Goal: Task Accomplishment & Management: Manage account settings

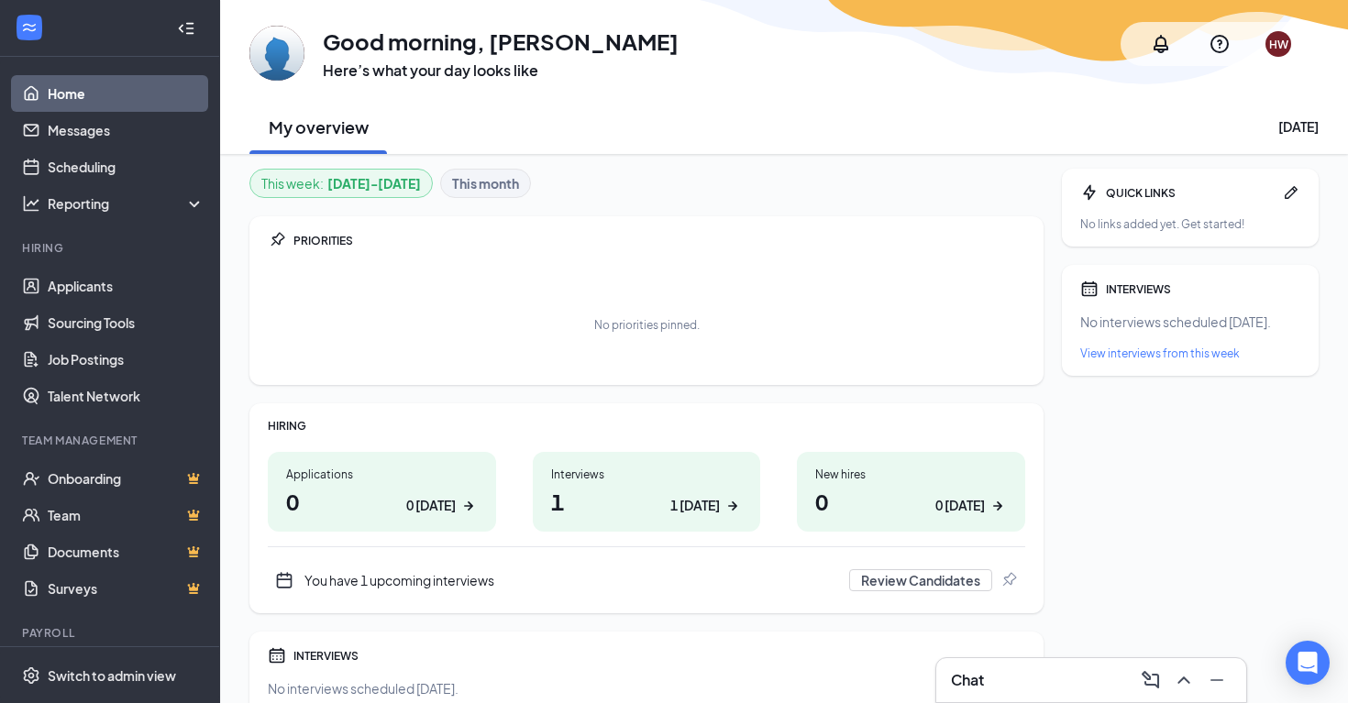
click at [595, 536] on div "Applications 0 0 today Interviews 1 1 today New hires 0 0 today You have 1 upco…" at bounding box center [647, 523] width 758 height 150
click at [607, 515] on h1 "1 1 [DATE]" at bounding box center [647, 501] width 192 height 31
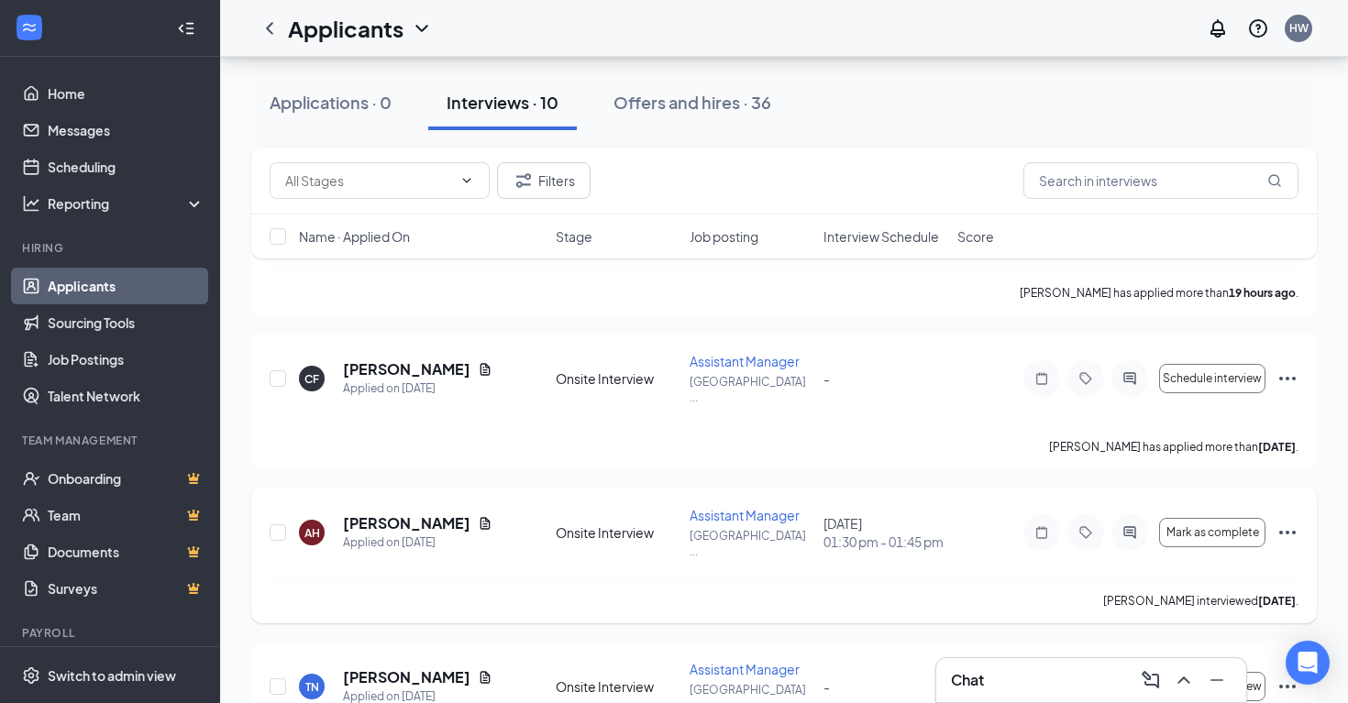
scroll to position [176, 0]
click at [282, 524] on input "checkbox" at bounding box center [278, 532] width 17 height 17
checkbox input "true"
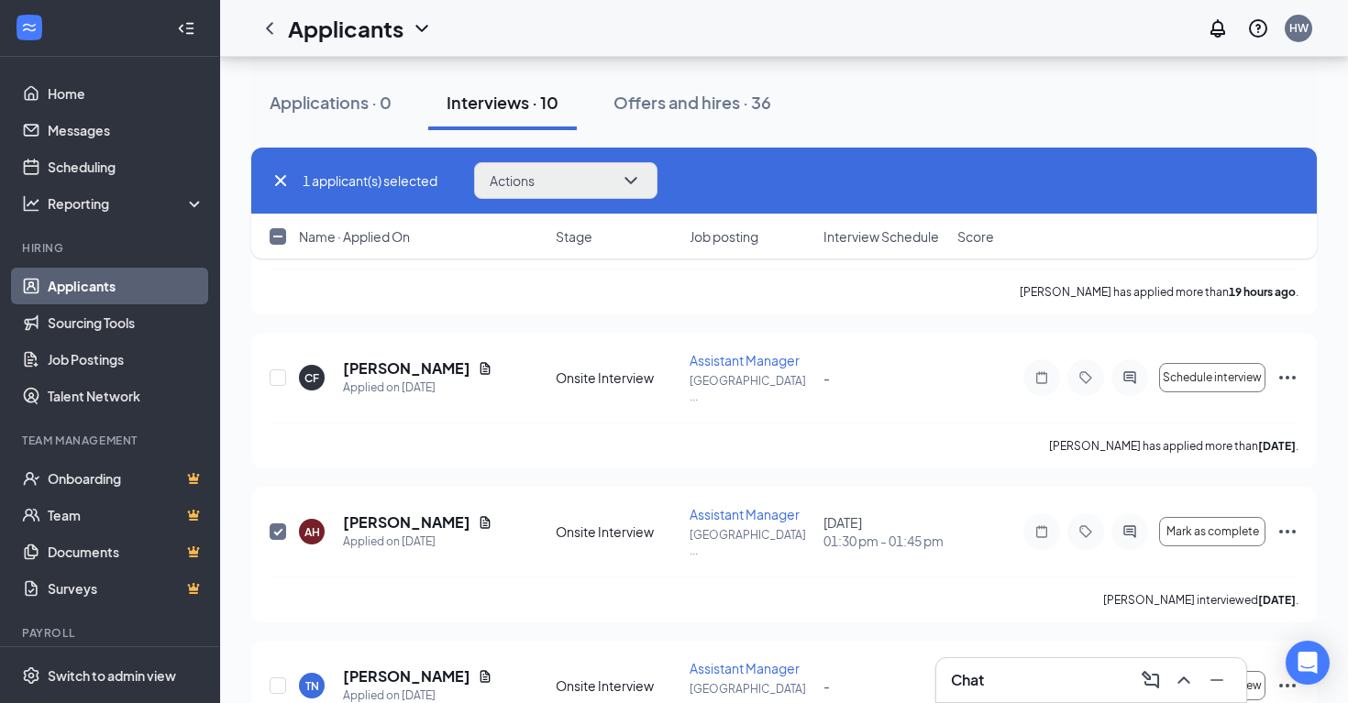
click at [580, 182] on button "Actions" at bounding box center [565, 180] width 183 height 37
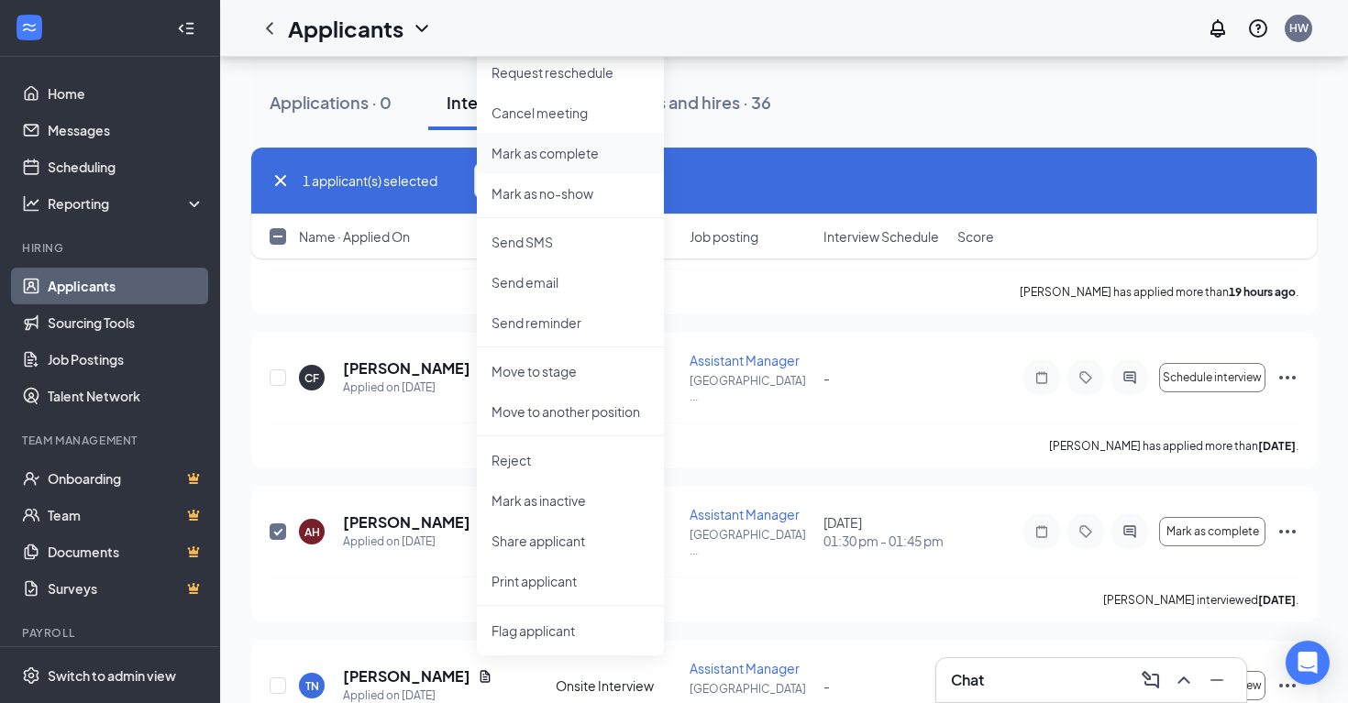
click at [583, 149] on p "Mark as complete" at bounding box center [571, 153] width 158 height 18
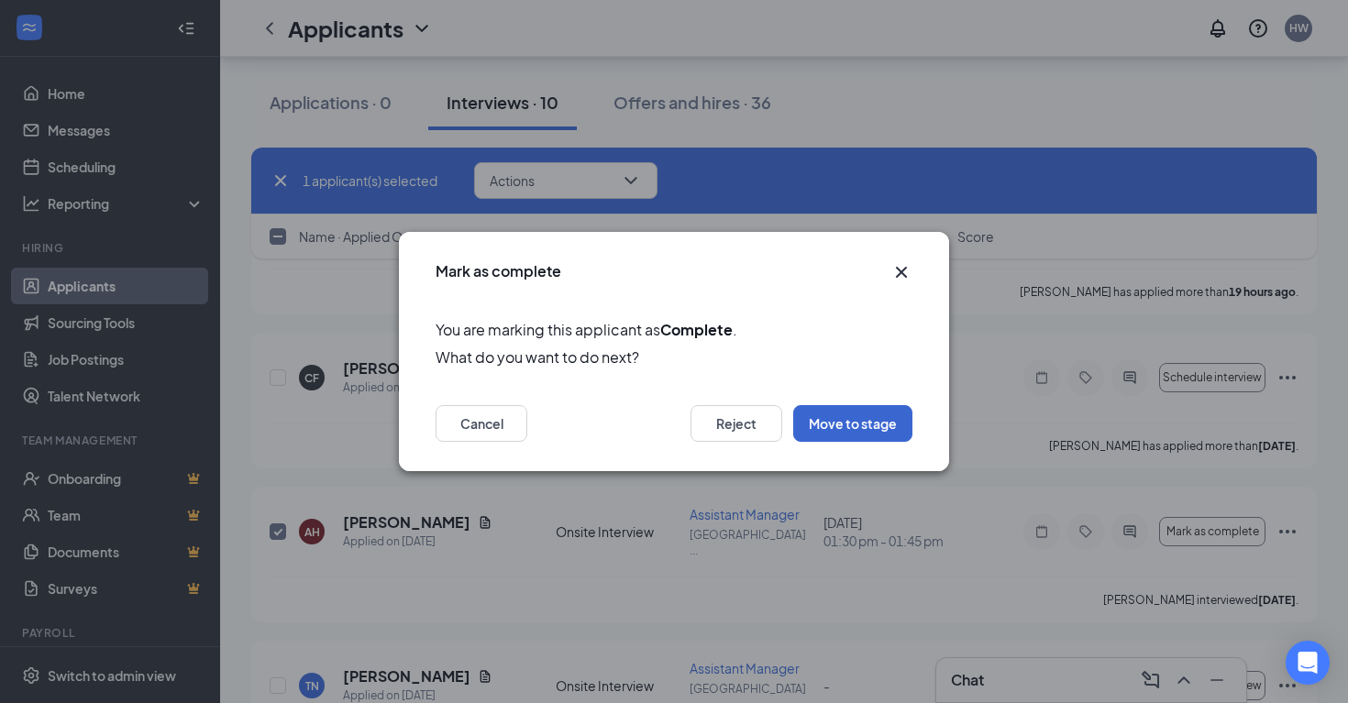
click at [900, 427] on button "Move to stage" at bounding box center [852, 423] width 119 height 37
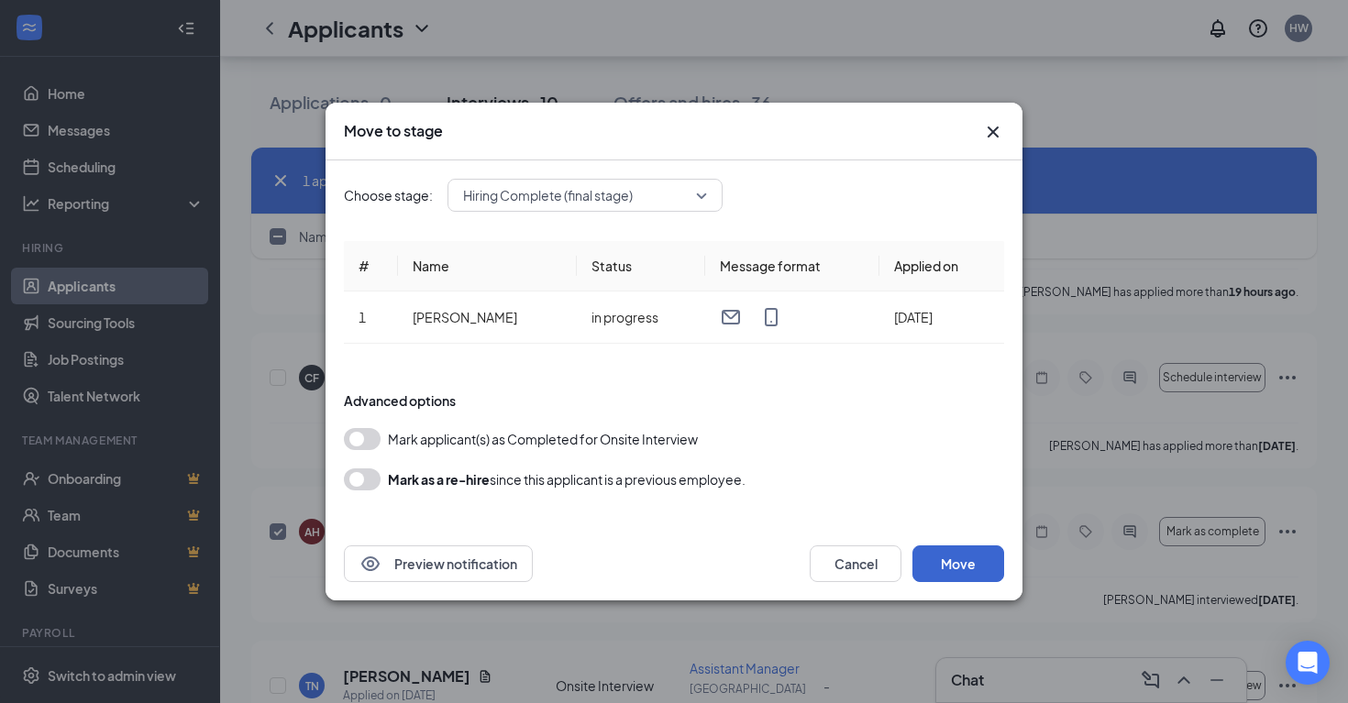
click at [958, 566] on button "Move" at bounding box center [959, 564] width 92 height 37
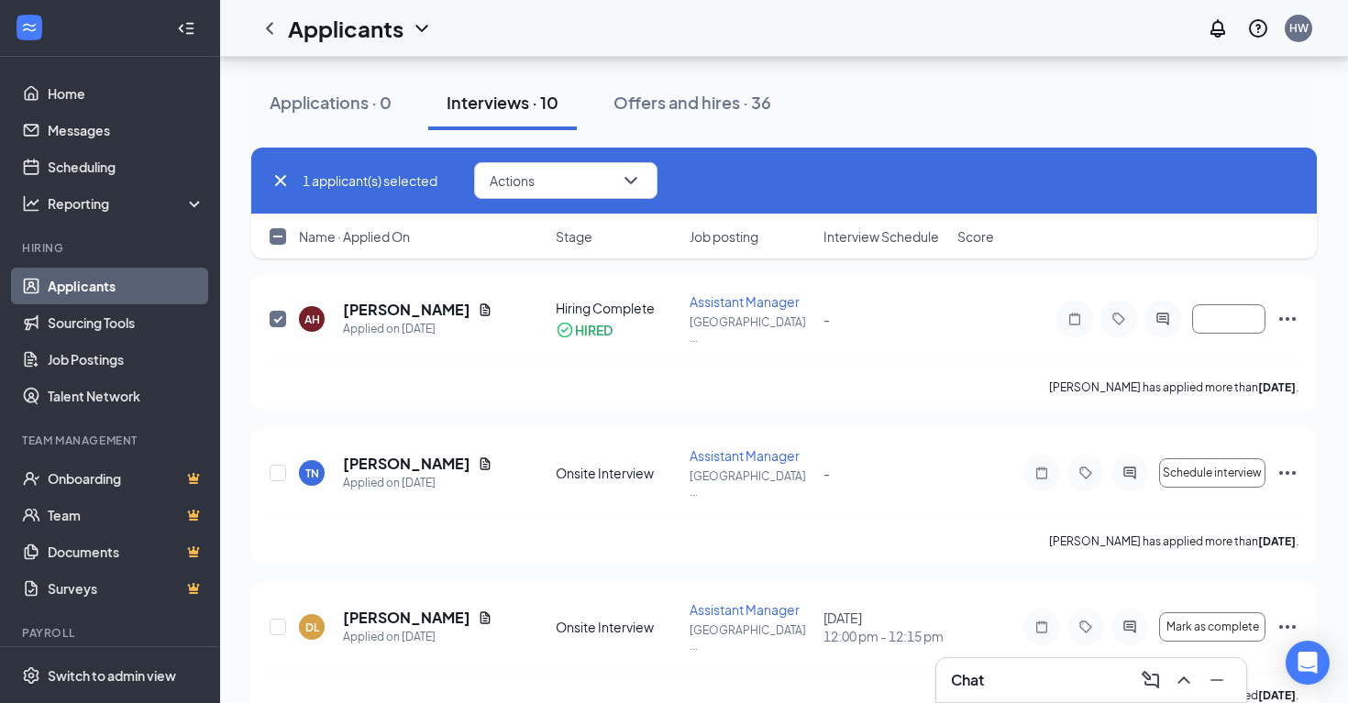
scroll to position [421, 0]
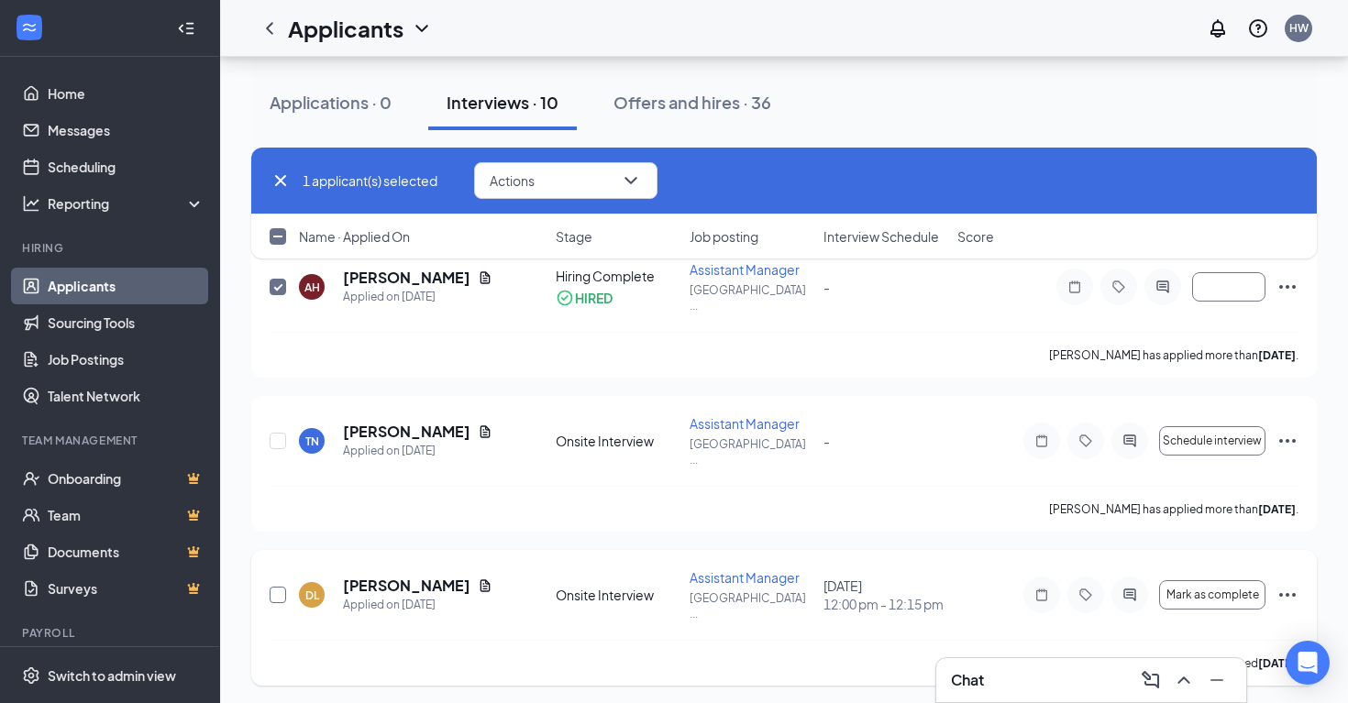
click at [271, 587] on input "checkbox" at bounding box center [278, 595] width 17 height 17
checkbox input "true"
click at [1205, 589] on span "Mark as complete" at bounding box center [1213, 595] width 93 height 13
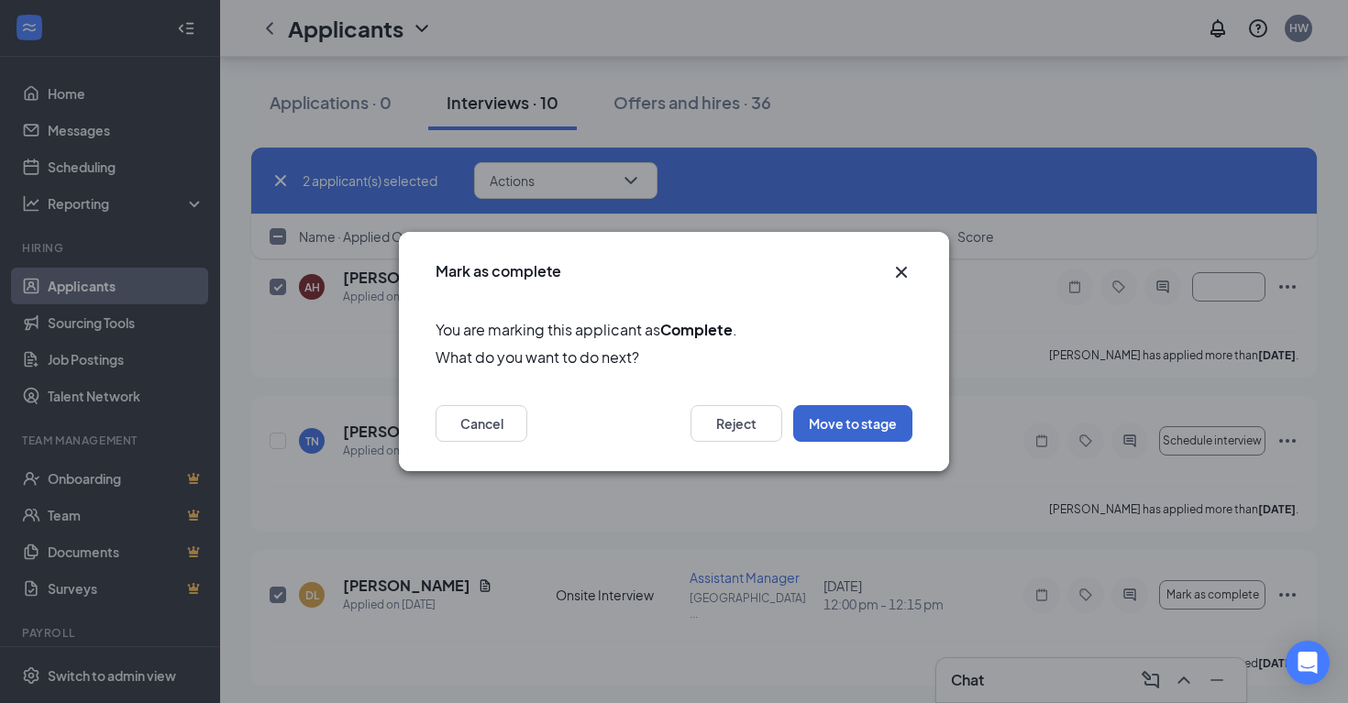
click at [828, 426] on button "Move to stage" at bounding box center [852, 423] width 119 height 37
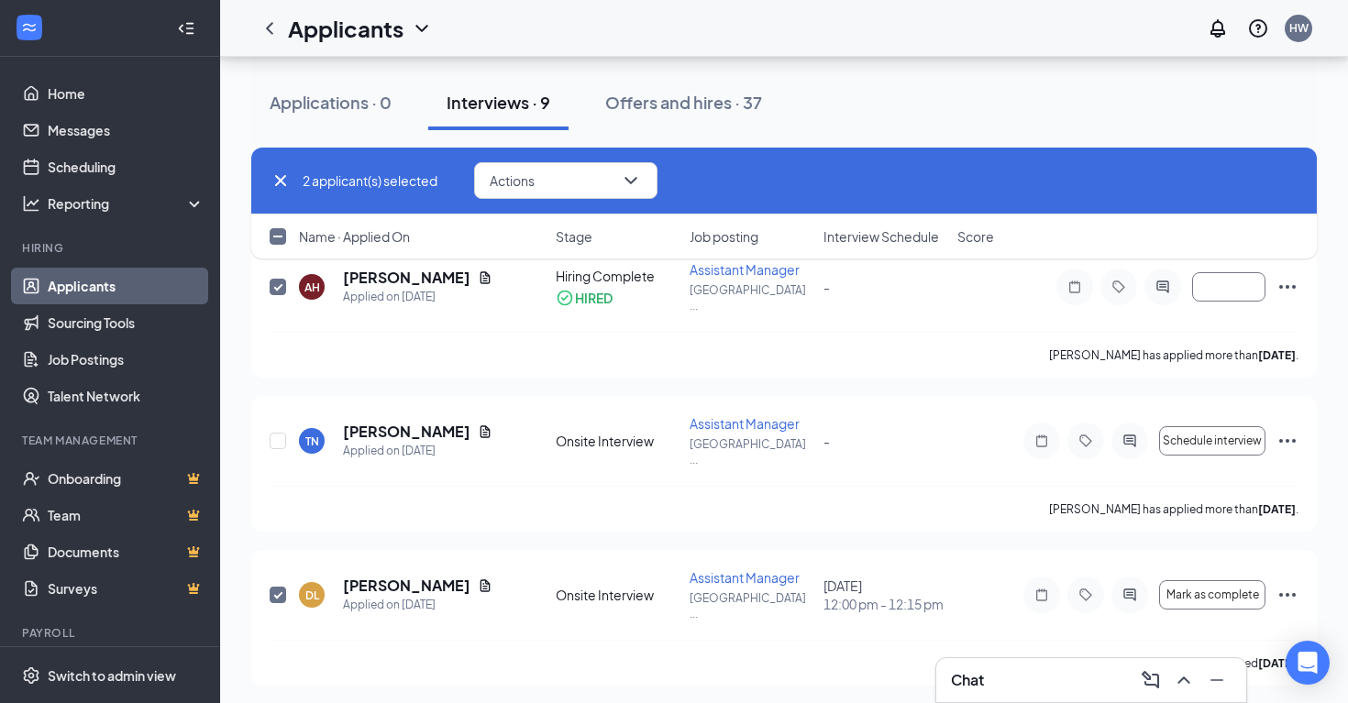
checkbox input "false"
checkbox input "true"
checkbox input "false"
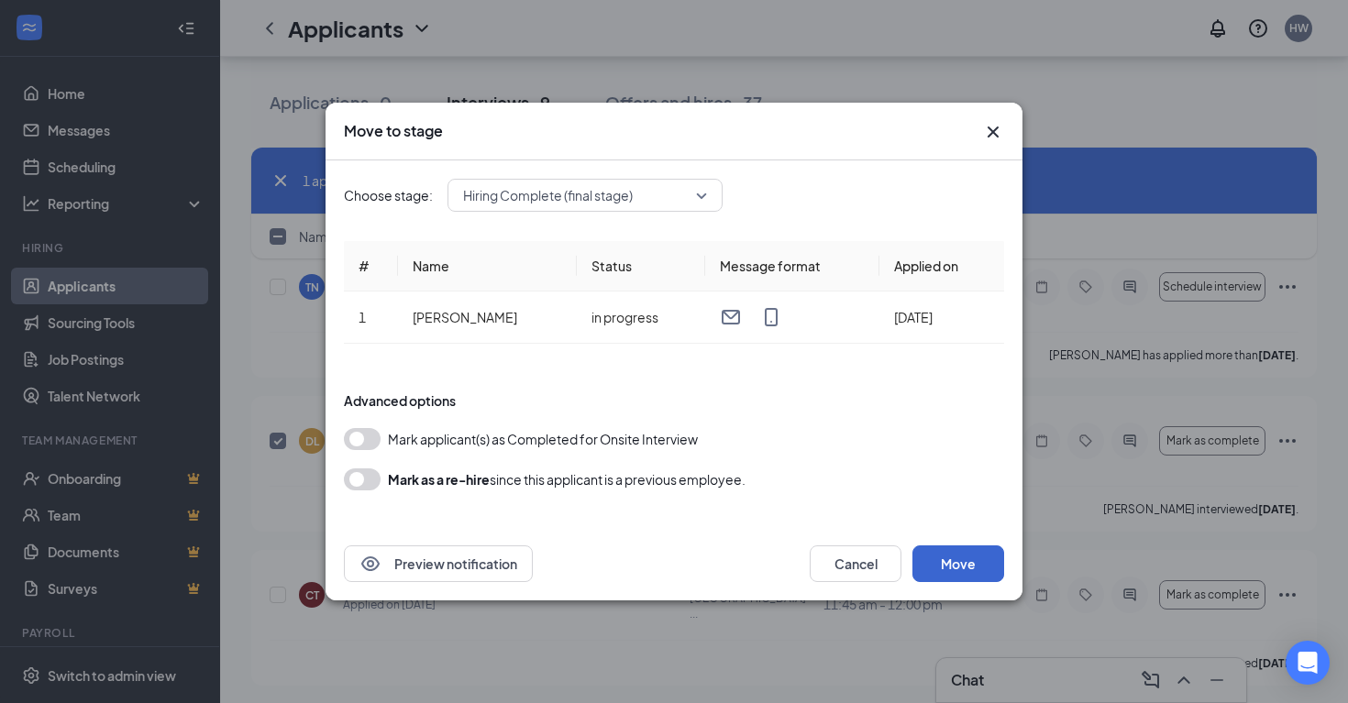
click at [987, 559] on button "Move" at bounding box center [959, 564] width 92 height 37
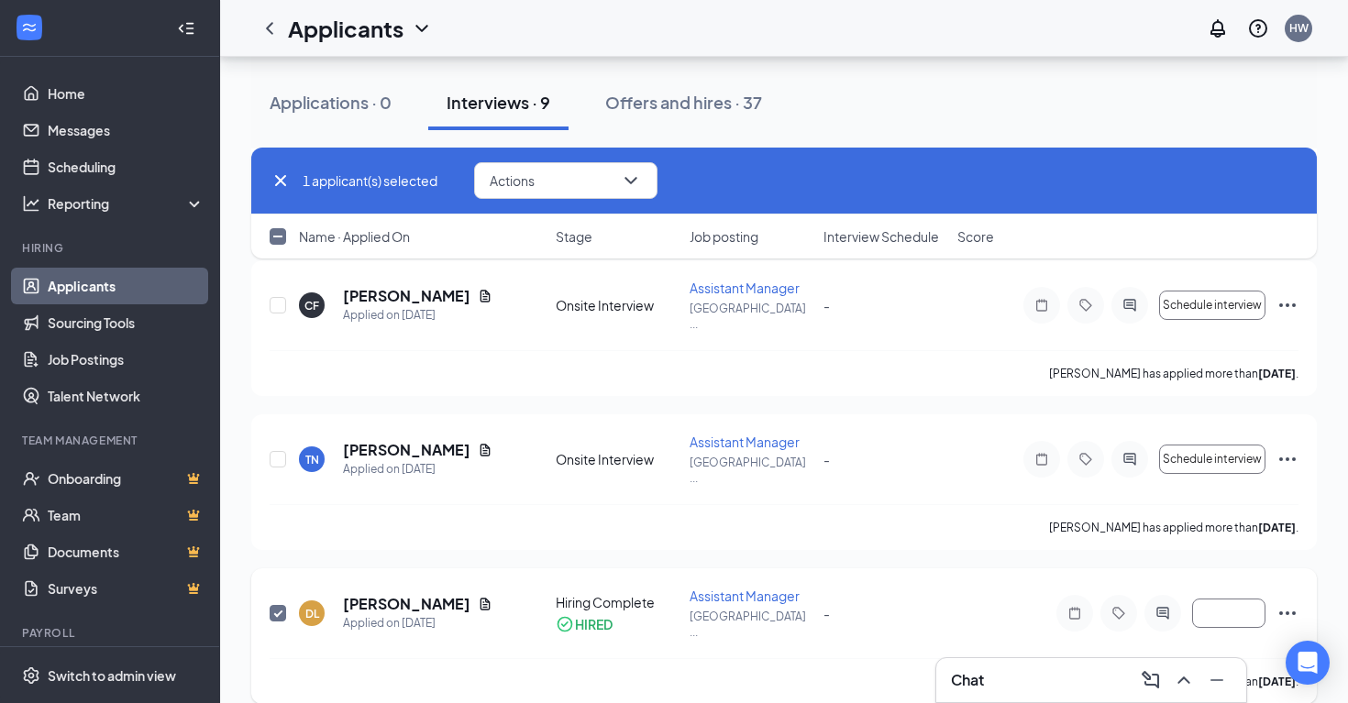
scroll to position [248, 0]
click at [716, 435] on span "Assistant Manager" at bounding box center [745, 443] width 110 height 17
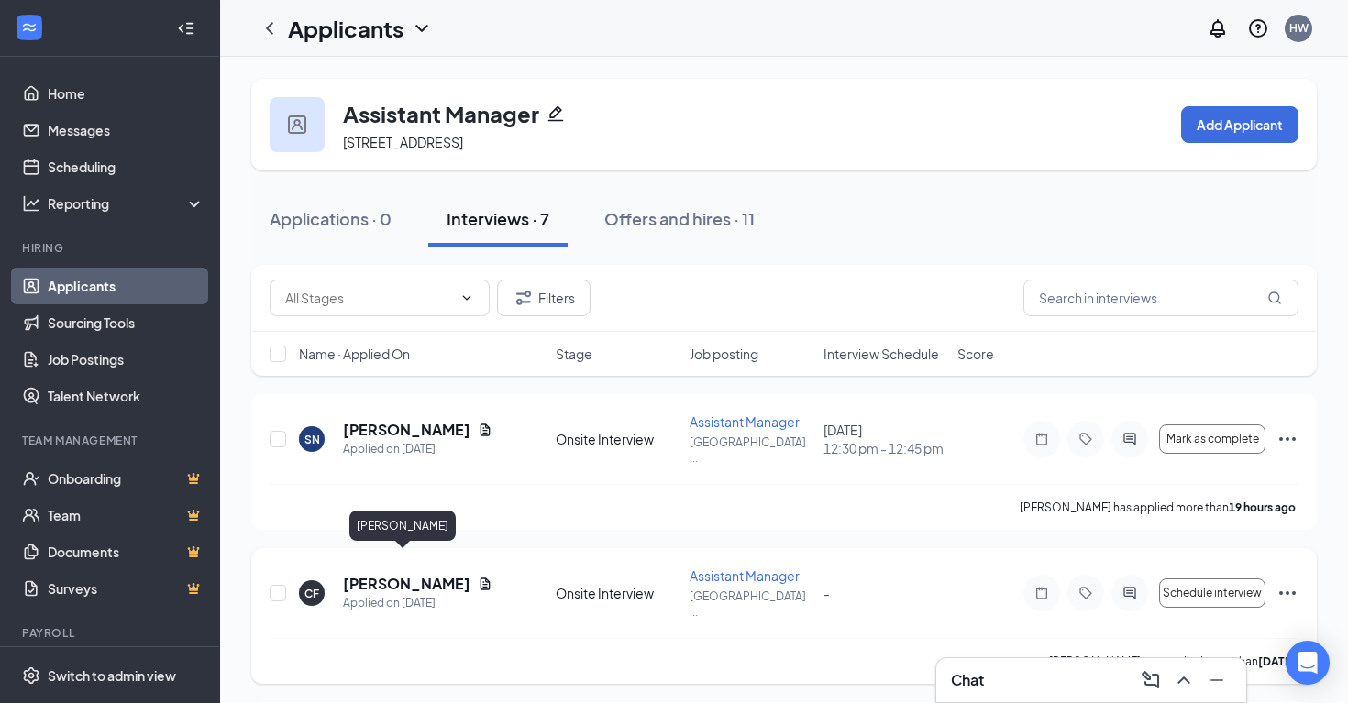
click at [365, 574] on h5 "[PERSON_NAME]" at bounding box center [406, 584] width 127 height 20
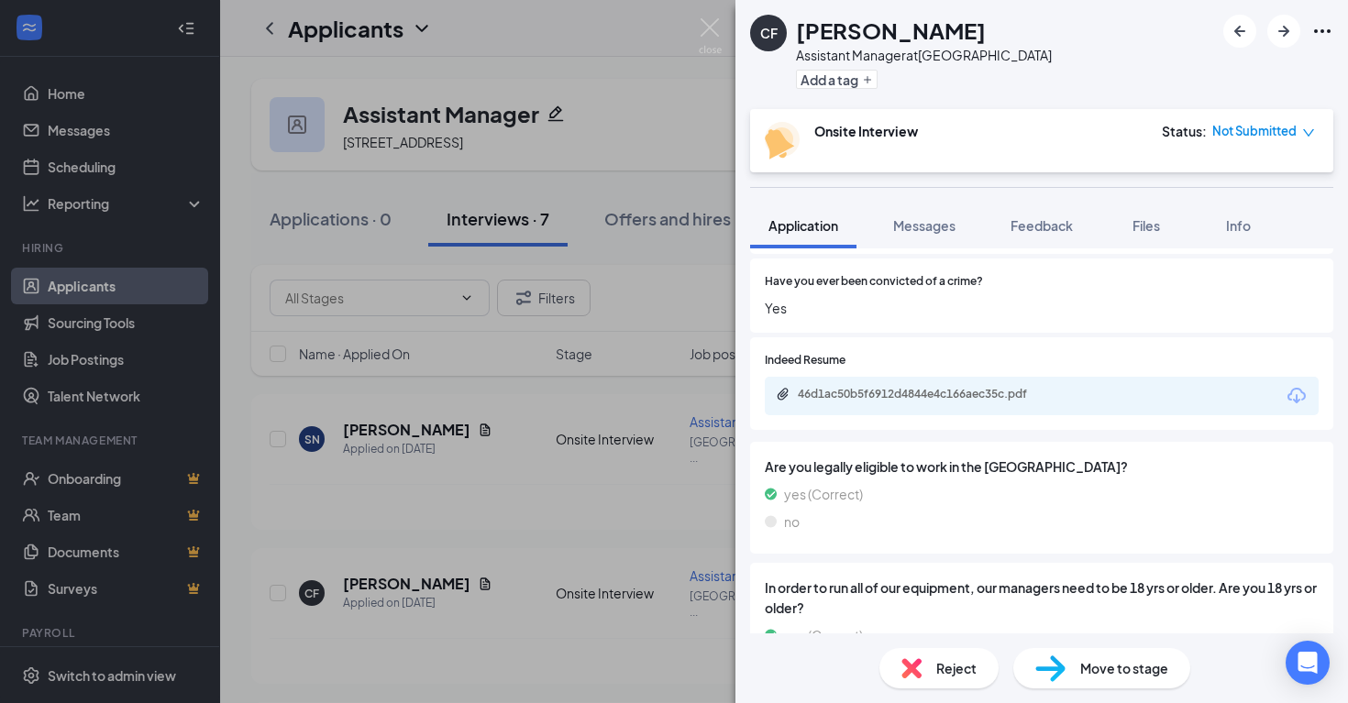
scroll to position [428, 0]
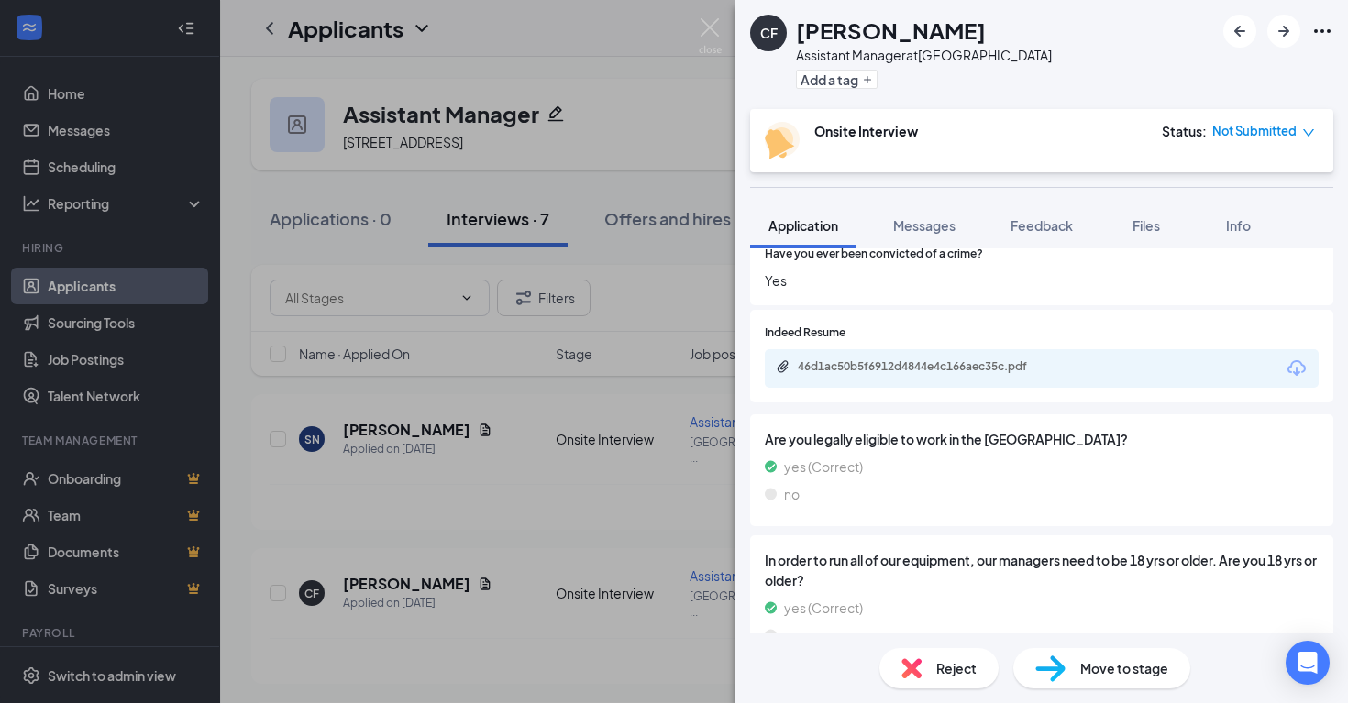
click at [939, 378] on div "46d1ac50b5f6912d4844e4c166aec35c.pdf" at bounding box center [1042, 368] width 554 height 39
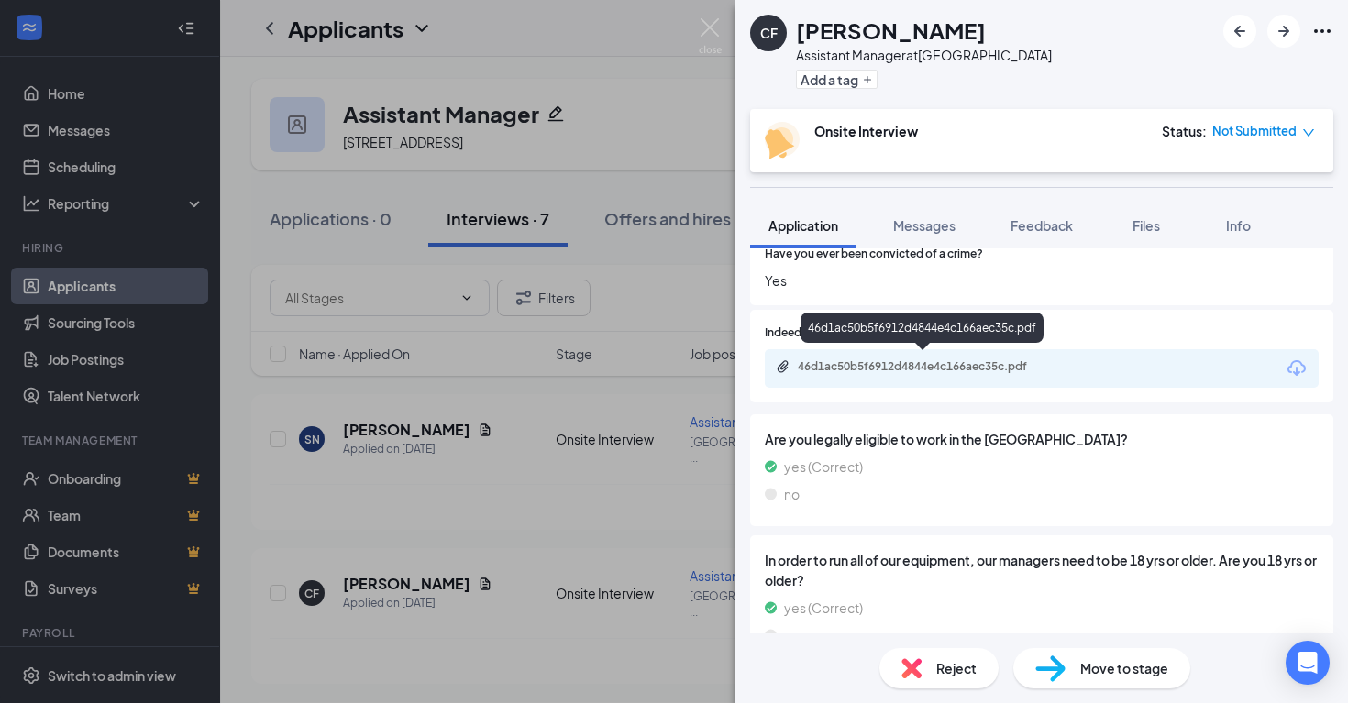
click at [939, 362] on div "46d1ac50b5f6912d4844e4c166aec35c.pdf" at bounding box center [926, 367] width 257 height 15
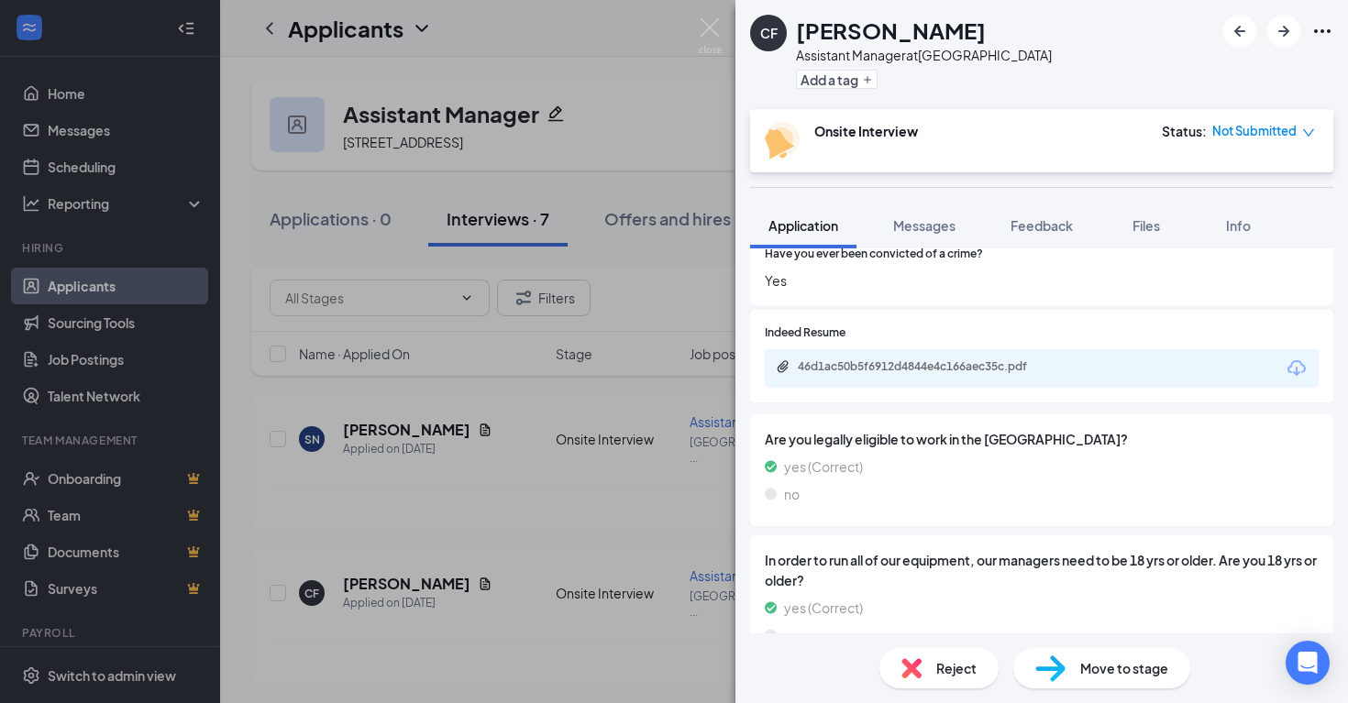
click at [490, 444] on div "CF [PERSON_NAME] Assistant Manager at [GEOGRAPHIC_DATA] Add a tag Onsite Interv…" at bounding box center [674, 351] width 1348 height 703
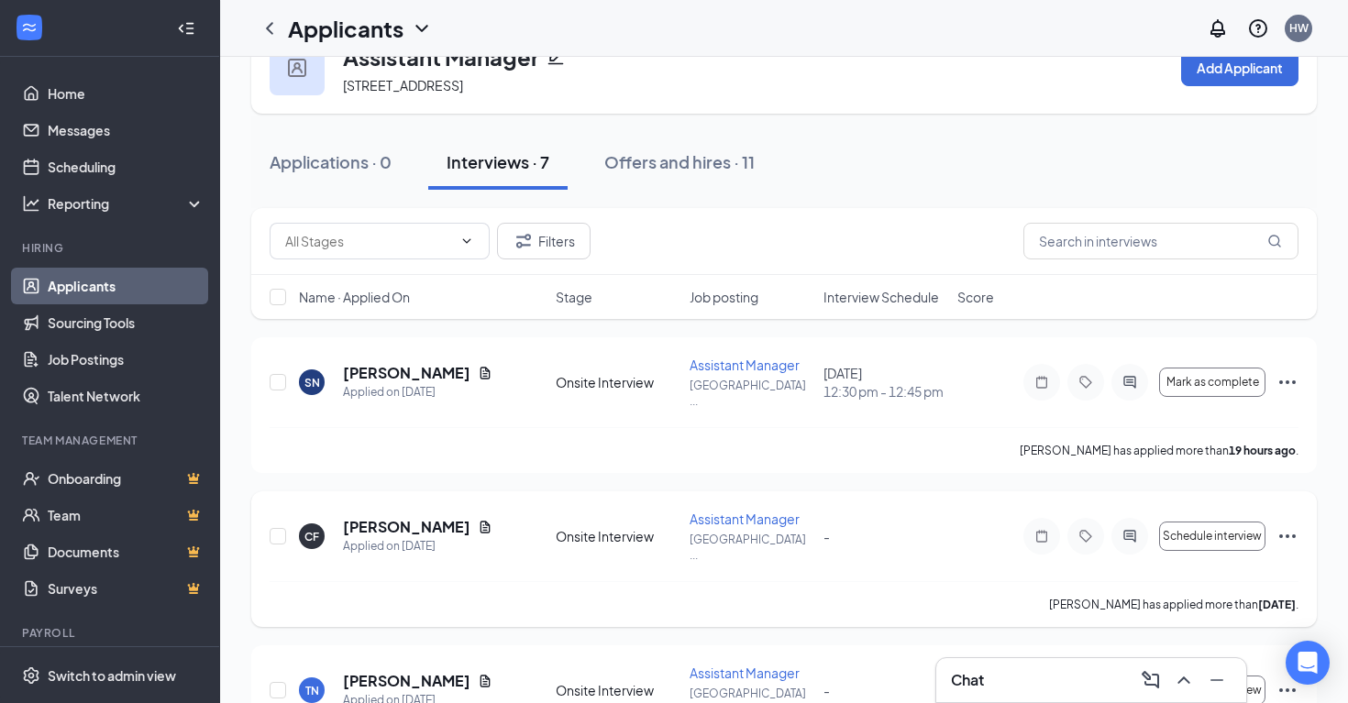
scroll to position [58, 0]
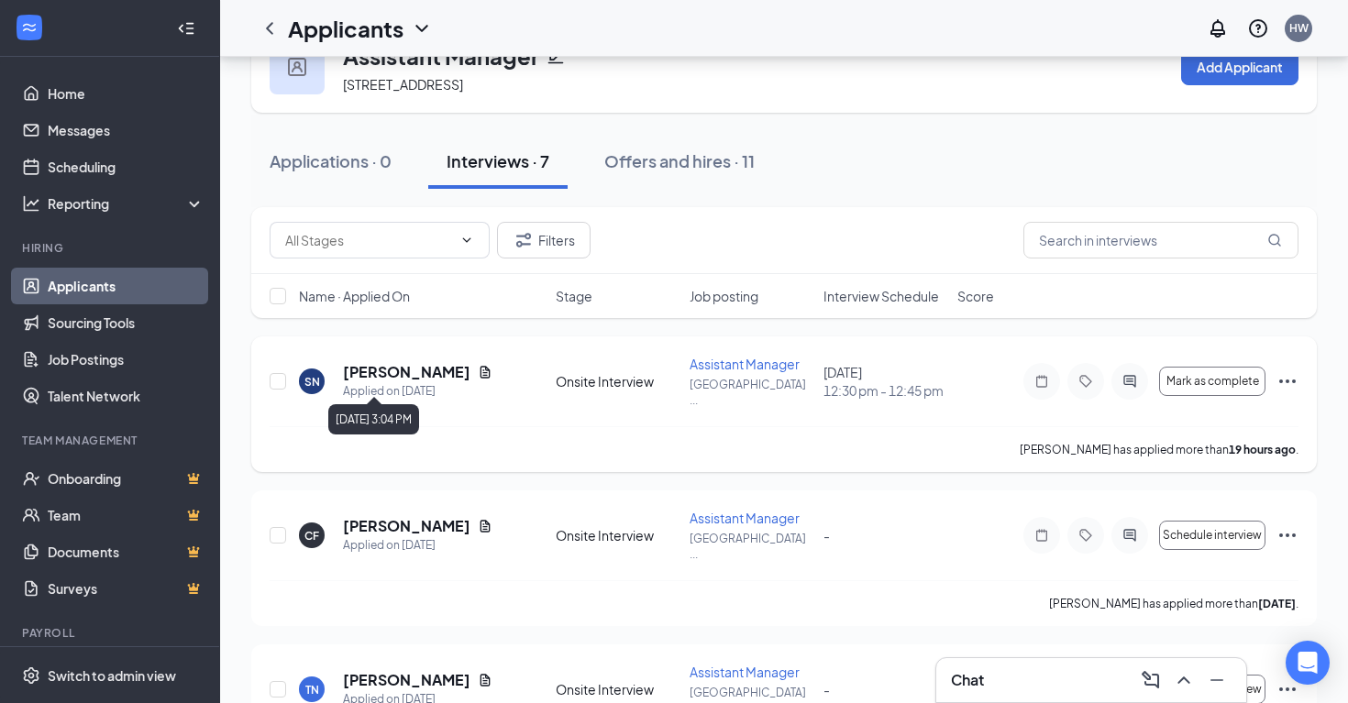
click at [441, 382] on div "Applied on [DATE]" at bounding box center [417, 391] width 149 height 18
click at [481, 368] on icon "Document" at bounding box center [486, 372] width 10 height 12
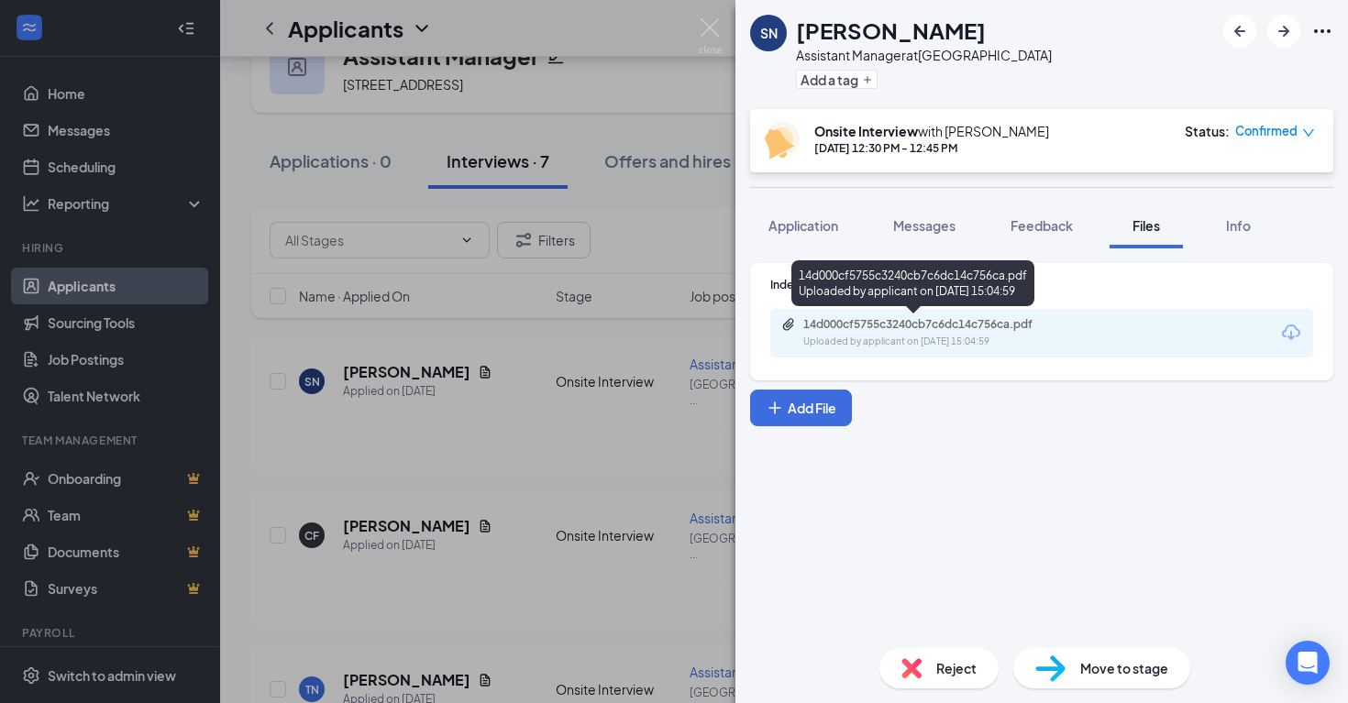
click at [856, 318] on div "14d000cf5755c3240cb7c6dc14c756ca.pdf" at bounding box center [931, 324] width 257 height 15
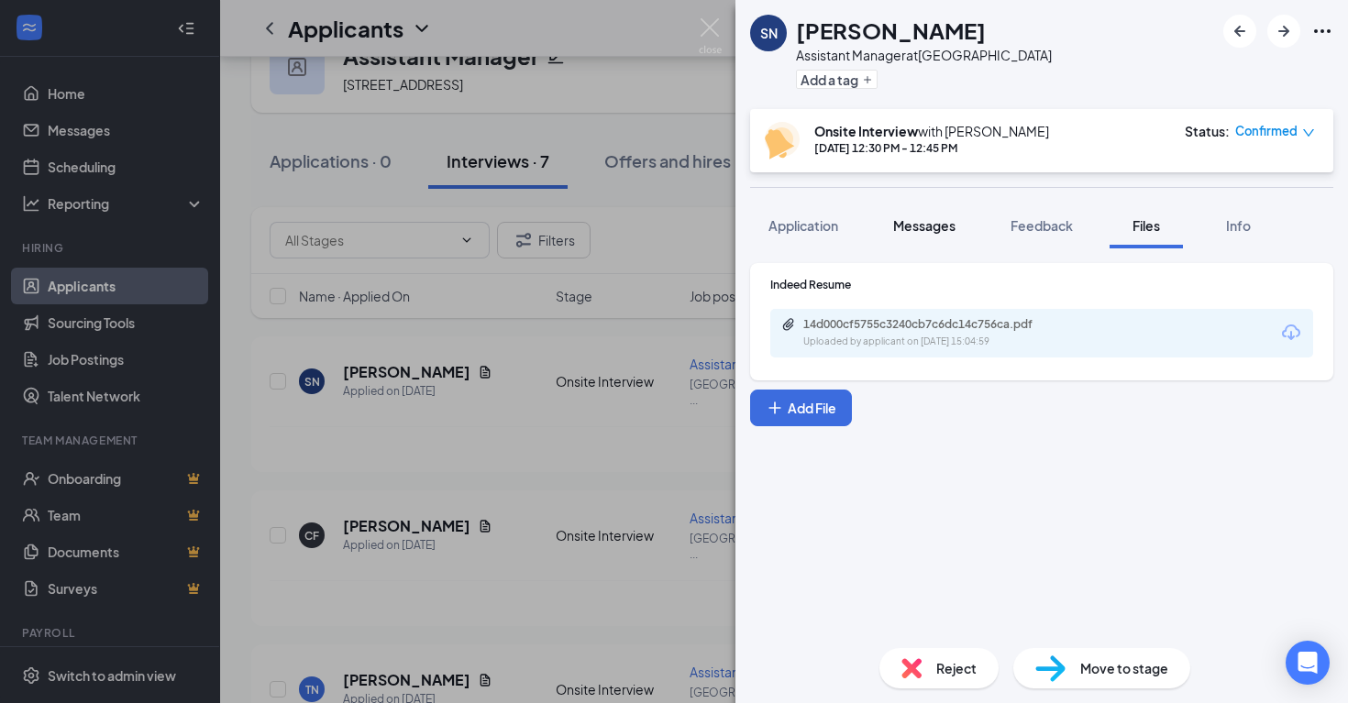
click at [905, 232] on span "Messages" at bounding box center [924, 225] width 62 height 17
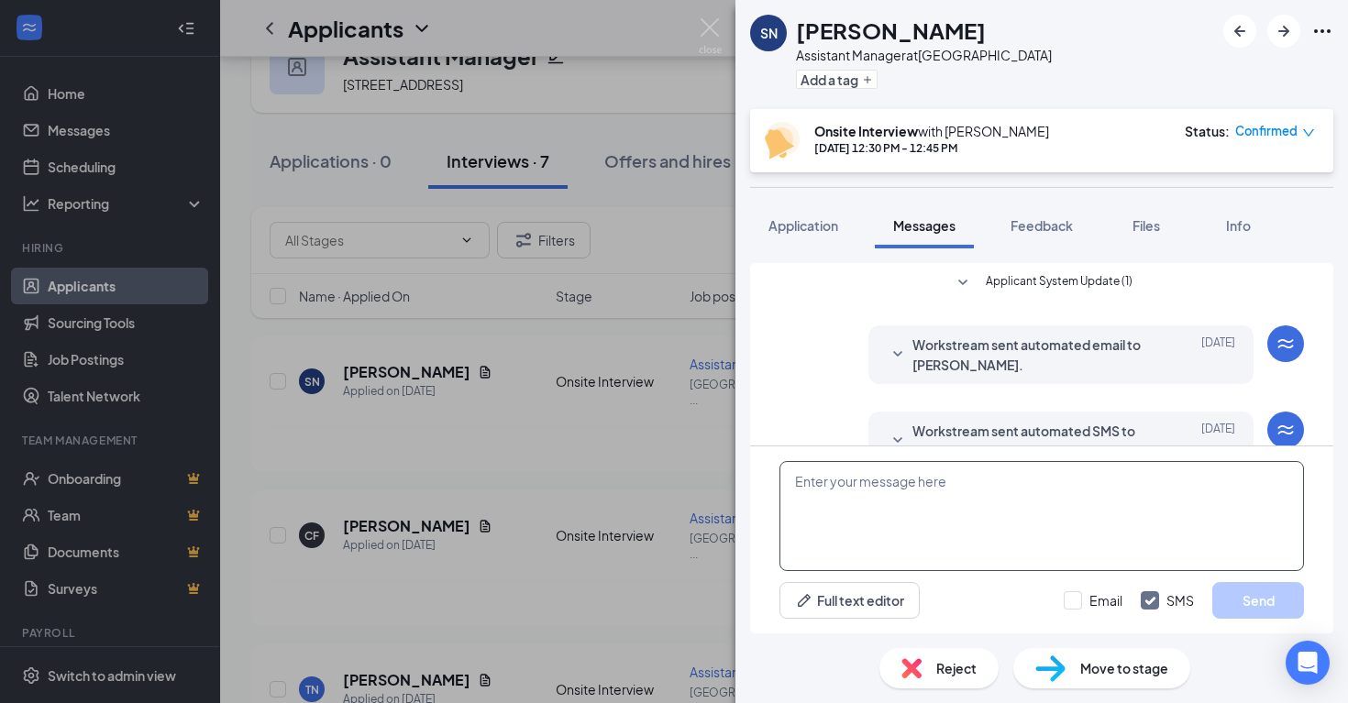
click at [847, 505] on textarea at bounding box center [1042, 516] width 525 height 110
click at [998, 482] on textarea "I am sorry but I have filled all my p-ositions at this time" at bounding box center [1042, 516] width 525 height 110
click at [1111, 479] on textarea "I am sorry but I have filled all my positions at this time" at bounding box center [1042, 516] width 525 height 110
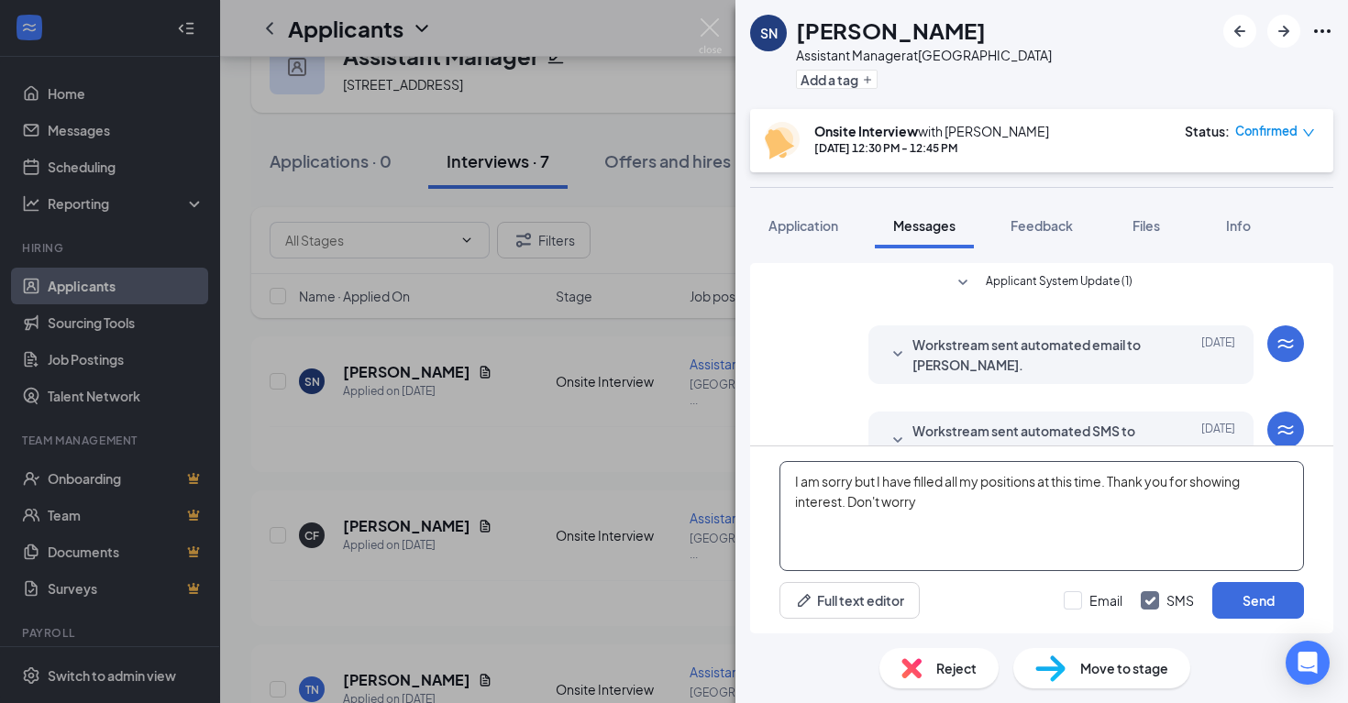
type textarea "I am sorry but I have filled all my positions at this time. Thank you for showi…"
drag, startPoint x: 847, startPoint y: 509, endPoint x: 792, endPoint y: 445, distance: 84.6
click at [792, 445] on div "Applicant System Update (1) Workstream sent automated email to [PERSON_NAME]. […" at bounding box center [1041, 448] width 583 height 371
drag, startPoint x: 939, startPoint y: 518, endPoint x: 784, endPoint y: 464, distance: 164.2
click at [784, 464] on textarea "I am sorry but I have filled all my positions at this time. Thank you for showi…" at bounding box center [1042, 516] width 525 height 110
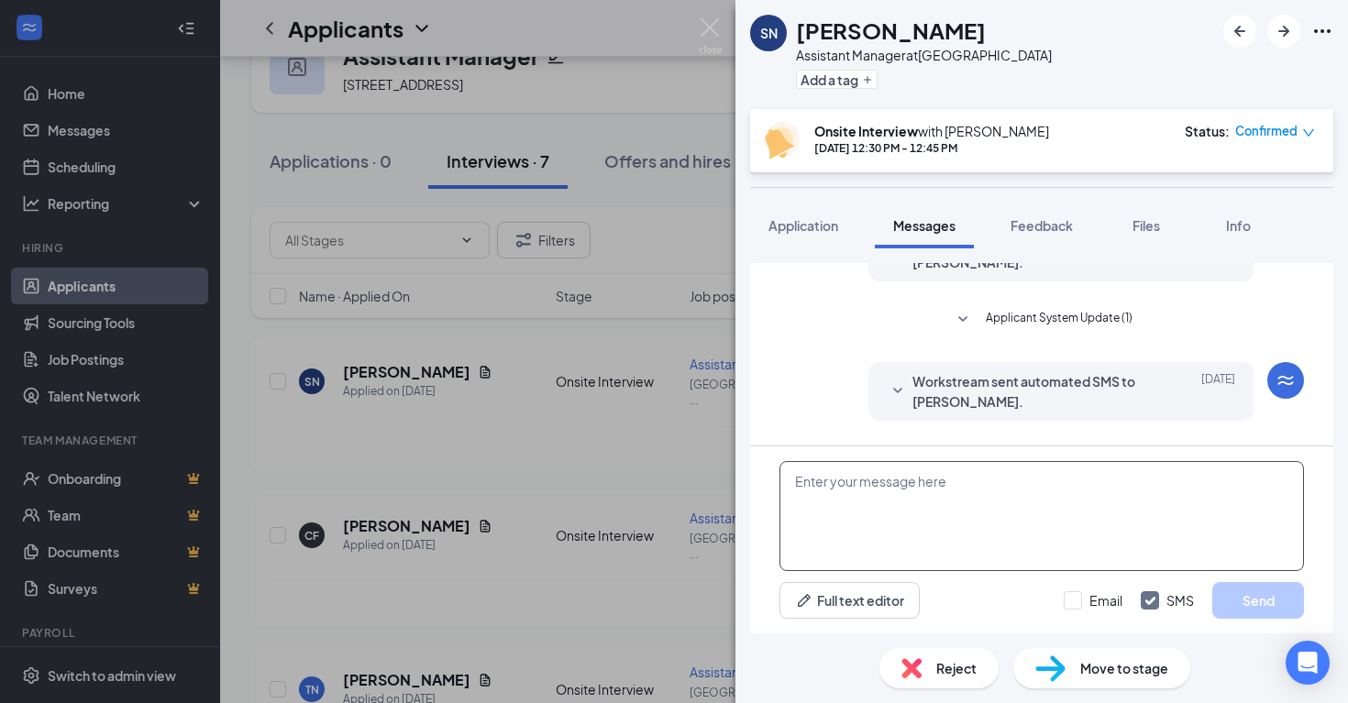
scroll to position [408, 0]
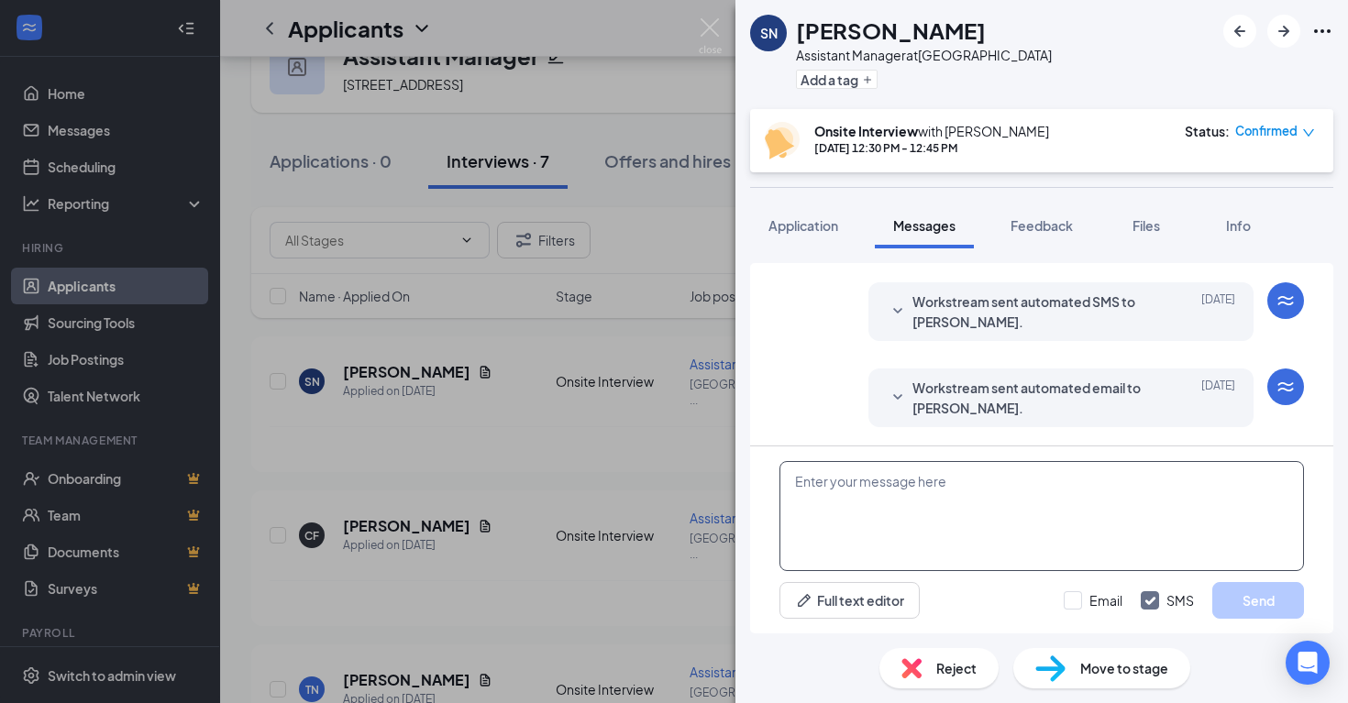
click at [872, 502] on textarea at bounding box center [1042, 516] width 525 height 110
paste textarea "Thank you for reaching out. We’ve filled all available positions, but I wish yo…"
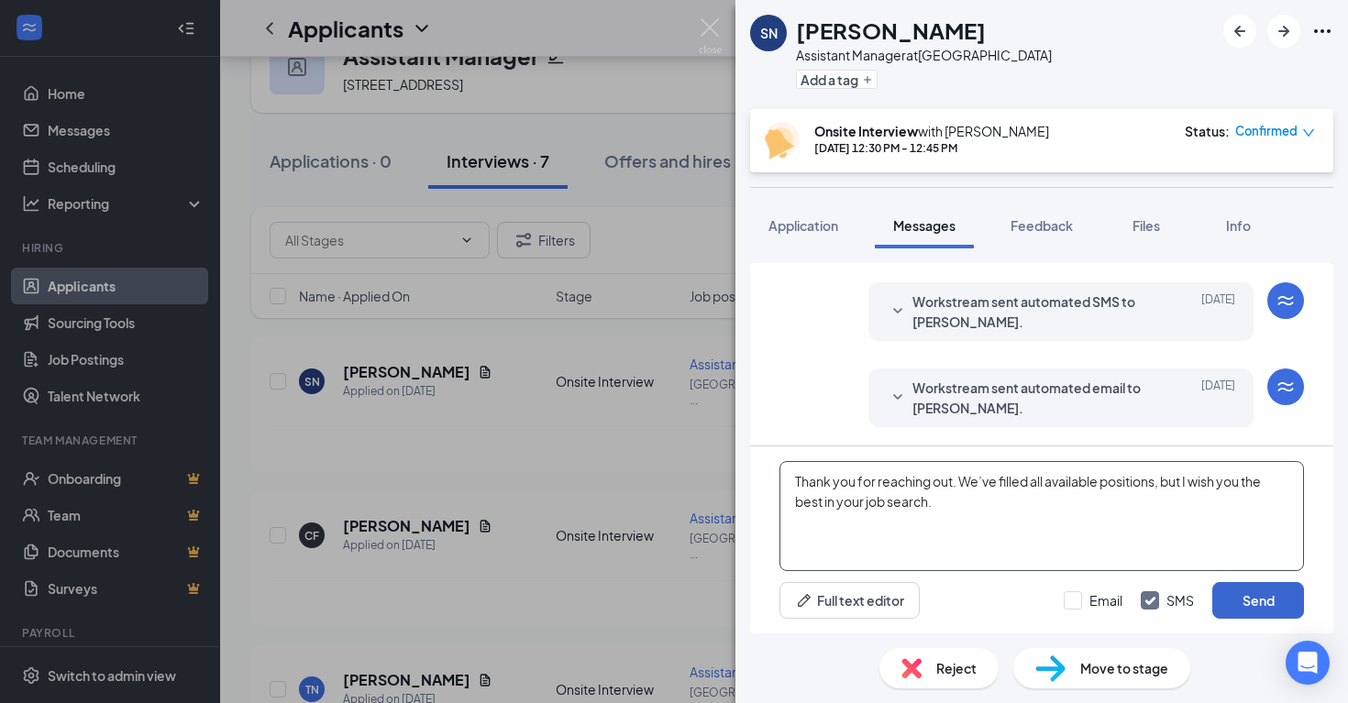
type textarea "Thank you for reaching out. We’ve filled all available positions, but I wish yo…"
click at [1238, 593] on button "Send" at bounding box center [1258, 600] width 92 height 37
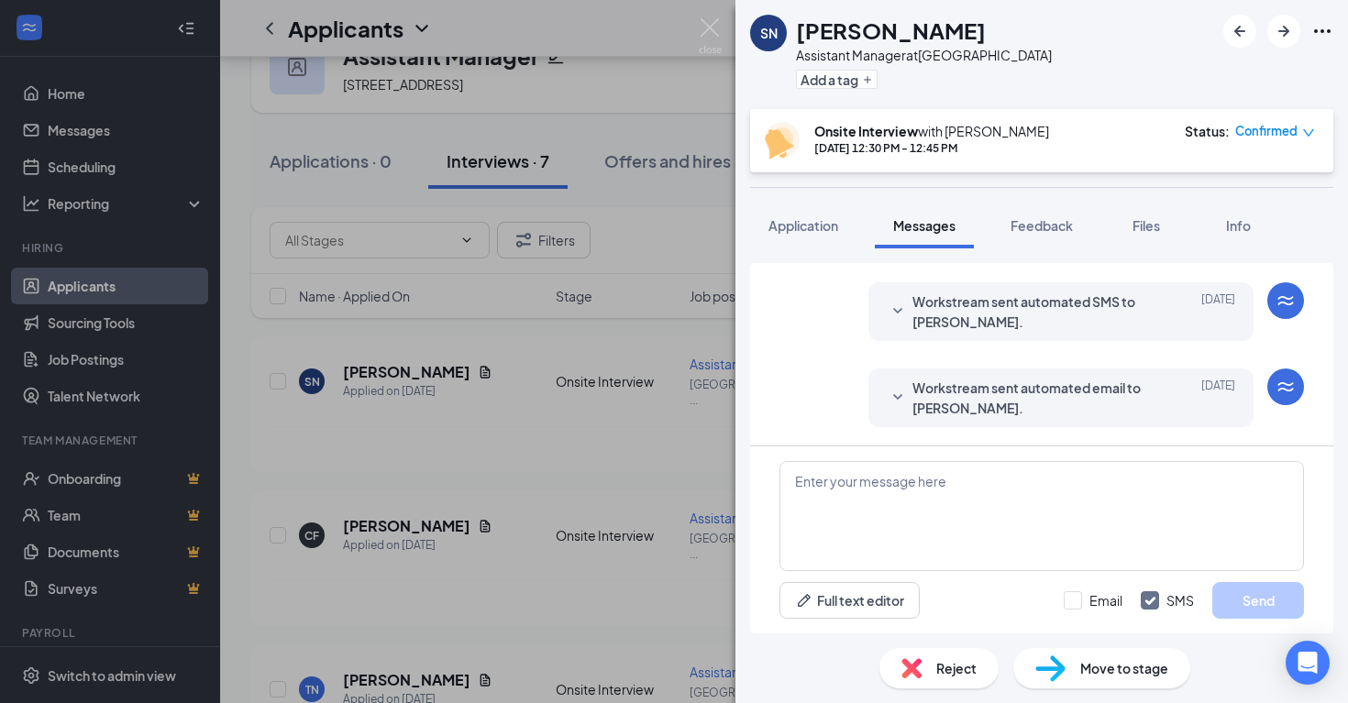
scroll to position [546, 0]
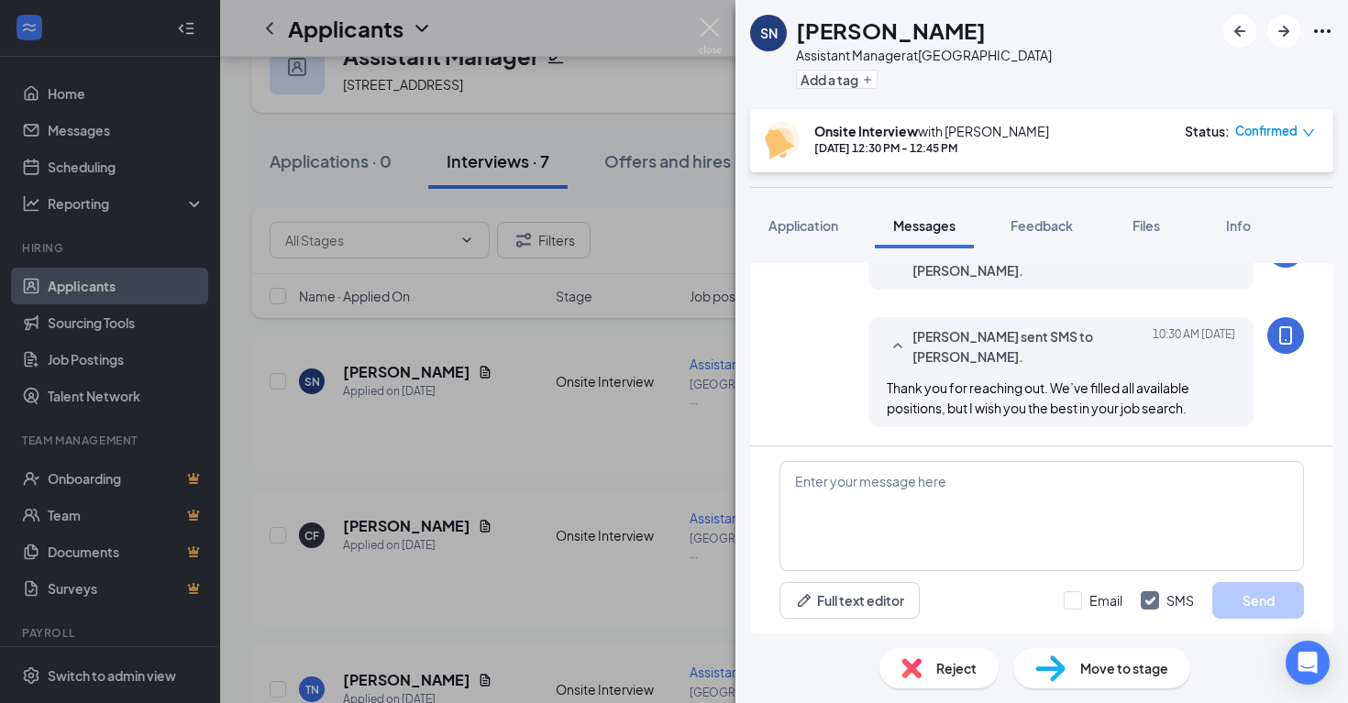
click at [595, 125] on div "SN [PERSON_NAME] Assistant Manager at [GEOGRAPHIC_DATA] Add a tag Onsite Interv…" at bounding box center [674, 351] width 1348 height 703
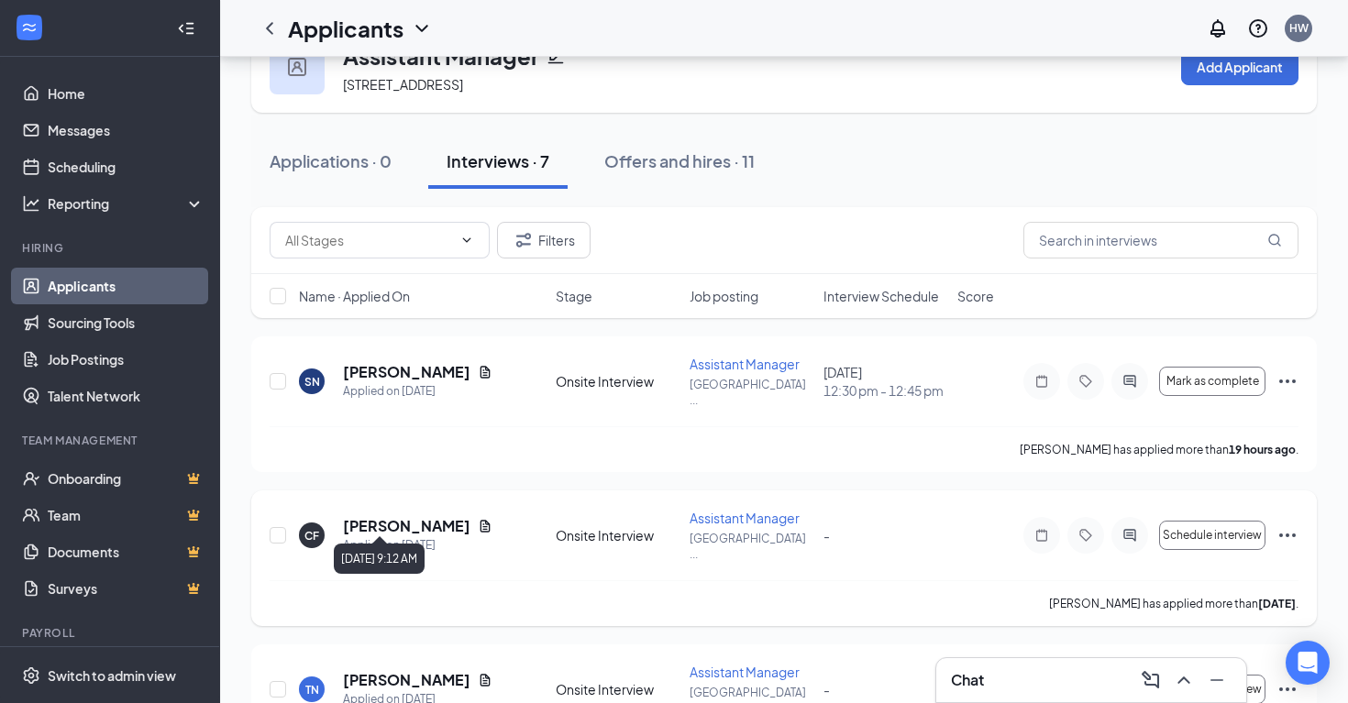
click at [404, 537] on div "Applied on [DATE]" at bounding box center [417, 546] width 149 height 18
click at [306, 528] on div "CF" at bounding box center [311, 536] width 15 height 16
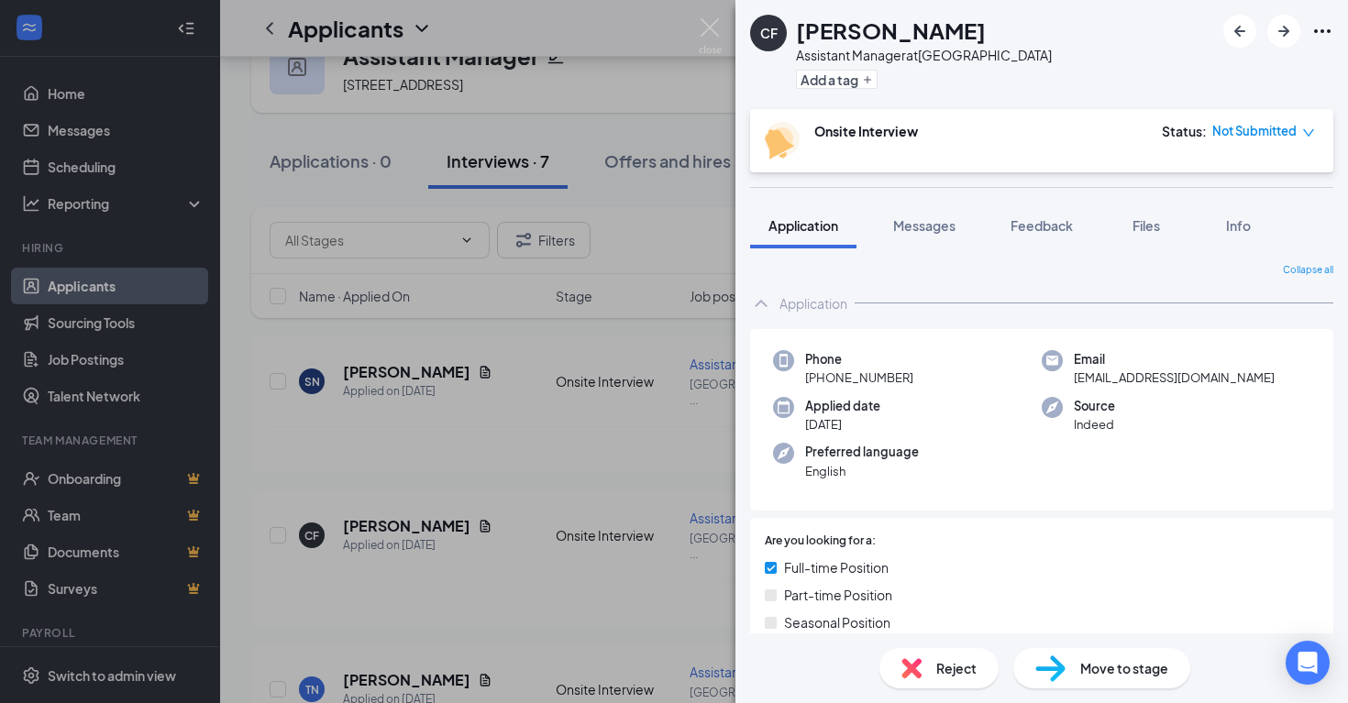
click at [1304, 127] on icon "down" at bounding box center [1308, 133] width 13 height 13
click at [1305, 129] on icon "down" at bounding box center [1308, 133] width 13 height 13
click at [92, 281] on div "CF [PERSON_NAME] Assistant Manager at [GEOGRAPHIC_DATA] Add a tag Onsite Interv…" at bounding box center [674, 351] width 1348 height 703
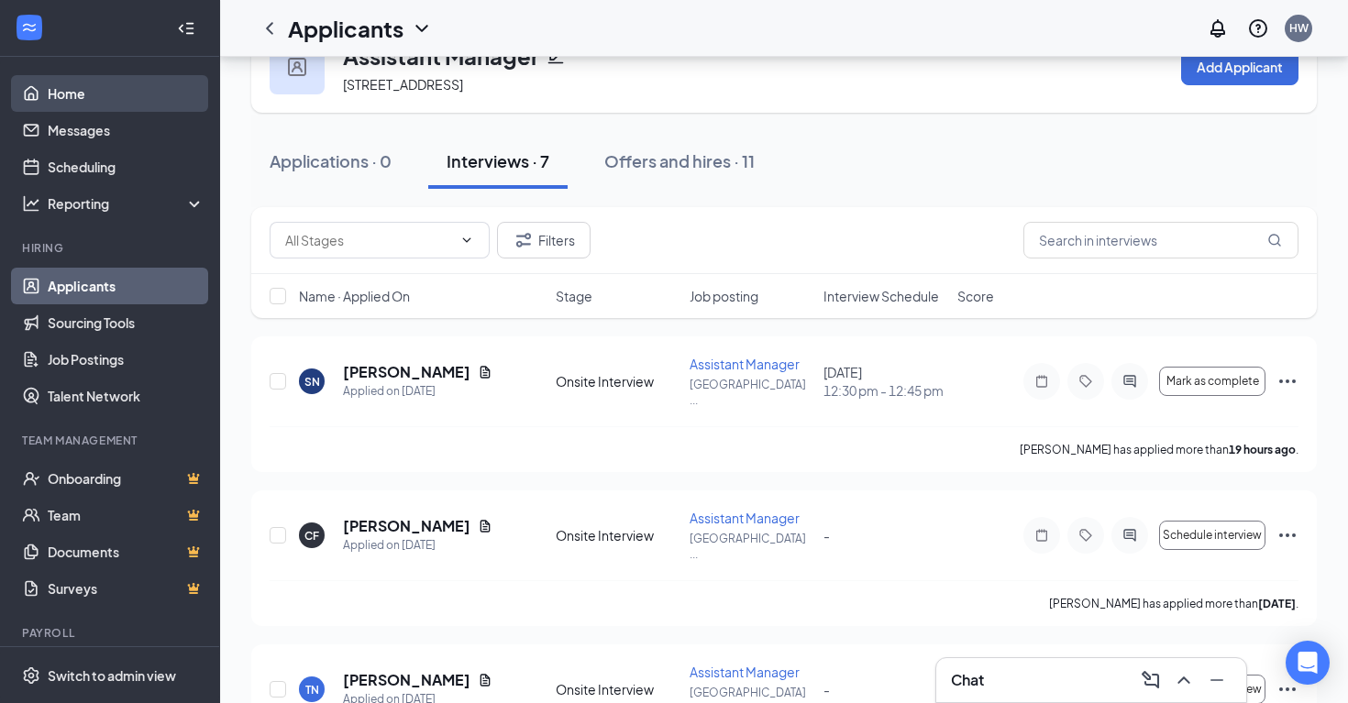
click at [76, 95] on link "Home" at bounding box center [126, 93] width 157 height 37
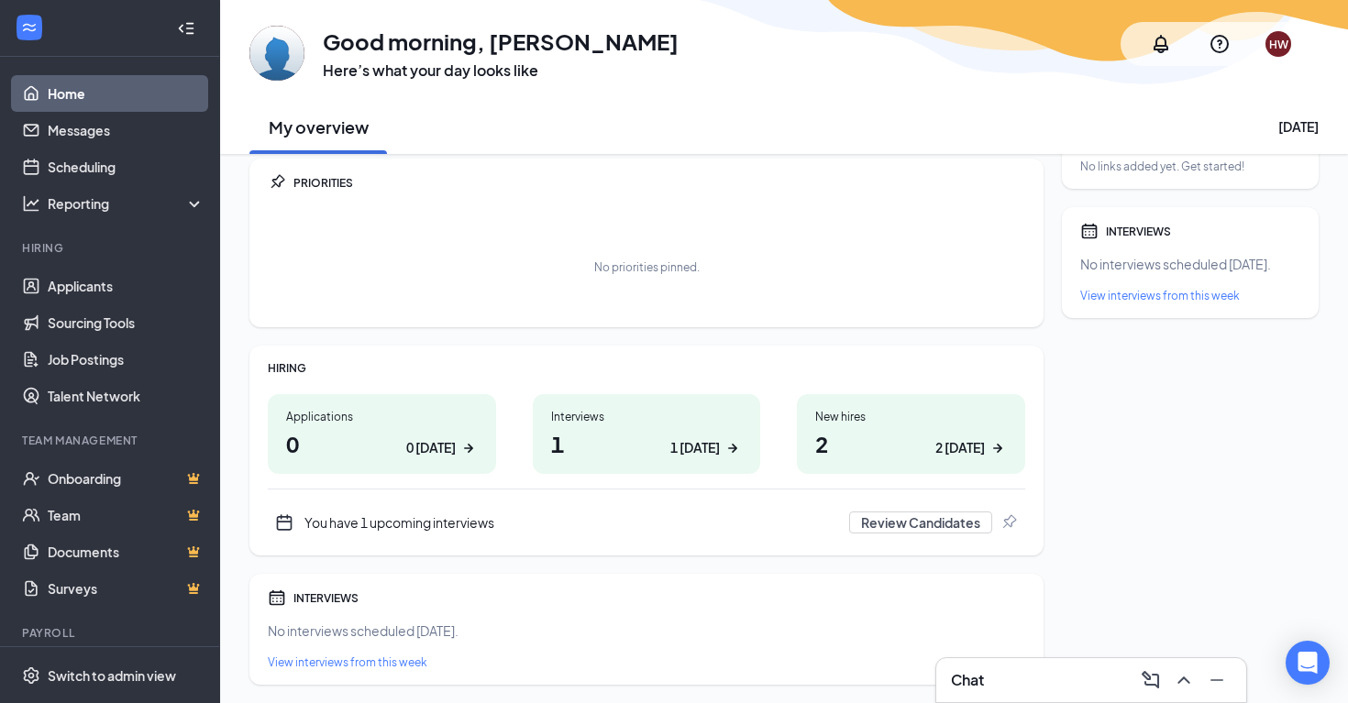
click at [562, 439] on h1 "1 1 [DATE]" at bounding box center [647, 443] width 192 height 31
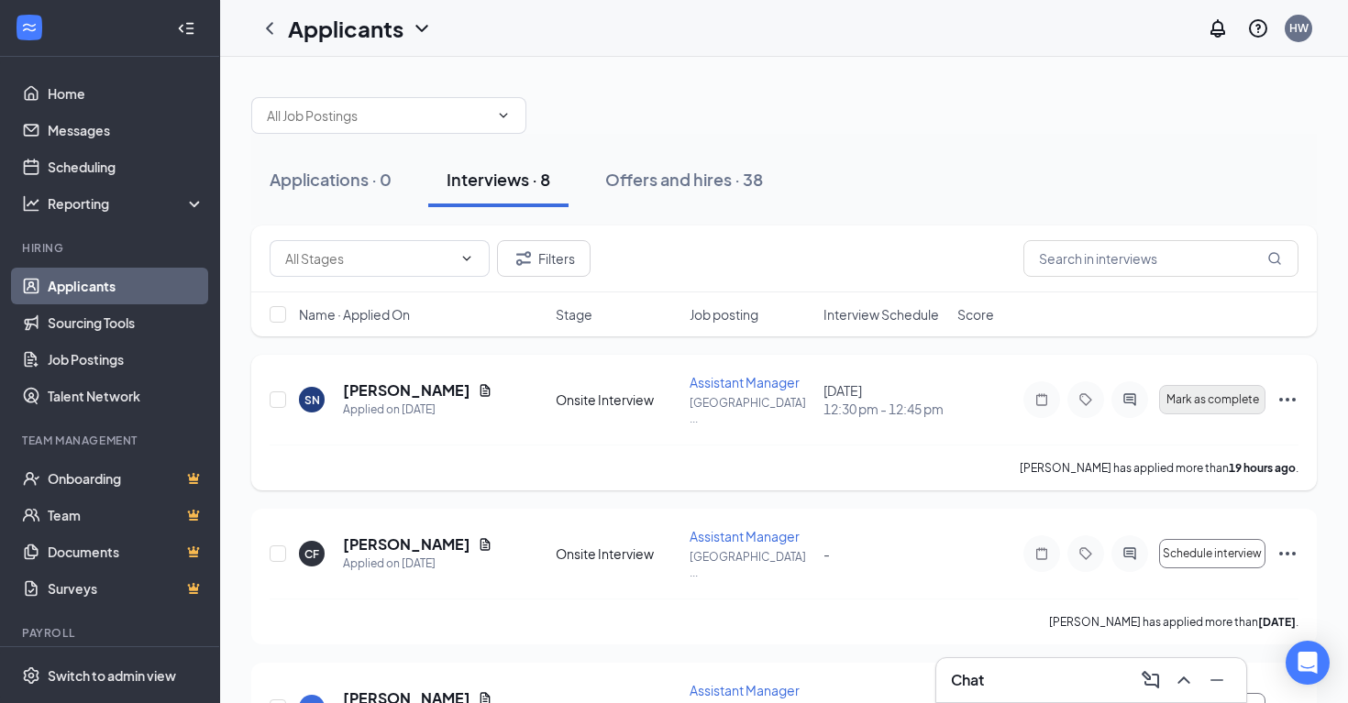
click at [1219, 396] on span "Mark as complete" at bounding box center [1213, 399] width 93 height 13
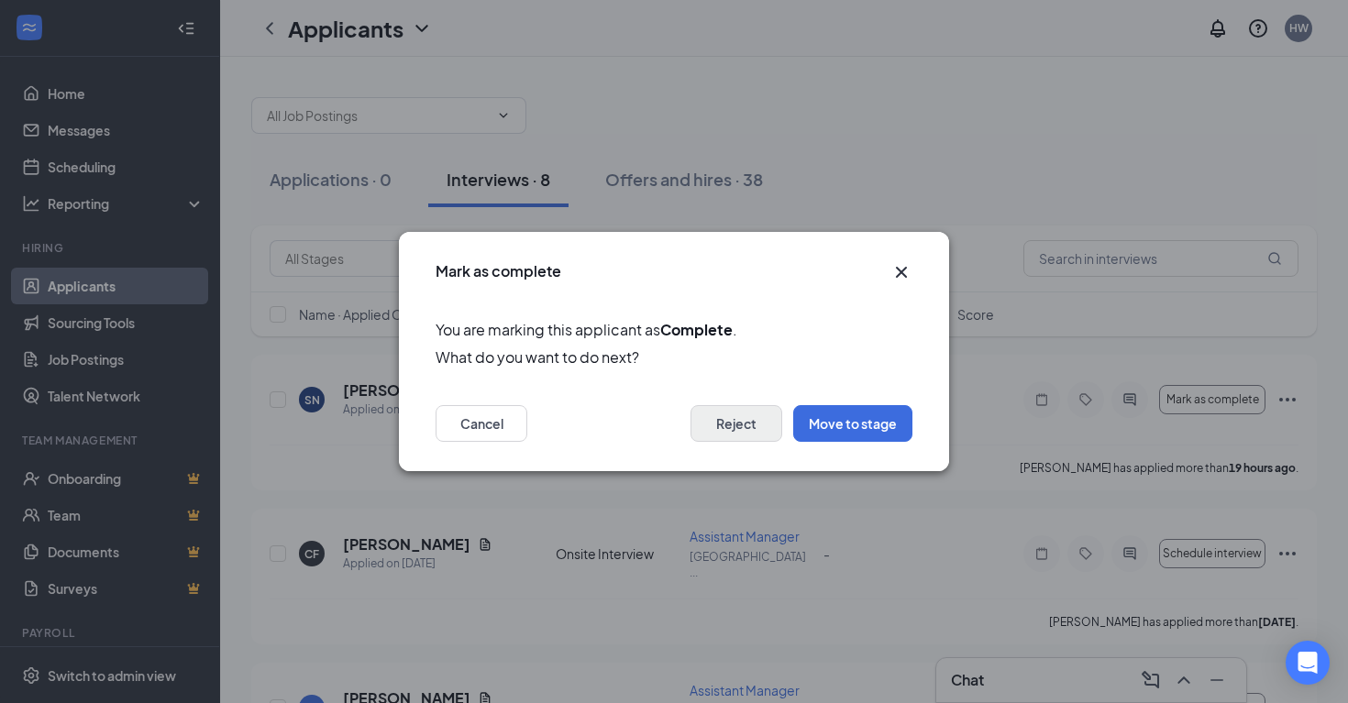
click at [731, 414] on button "Reject" at bounding box center [737, 423] width 92 height 37
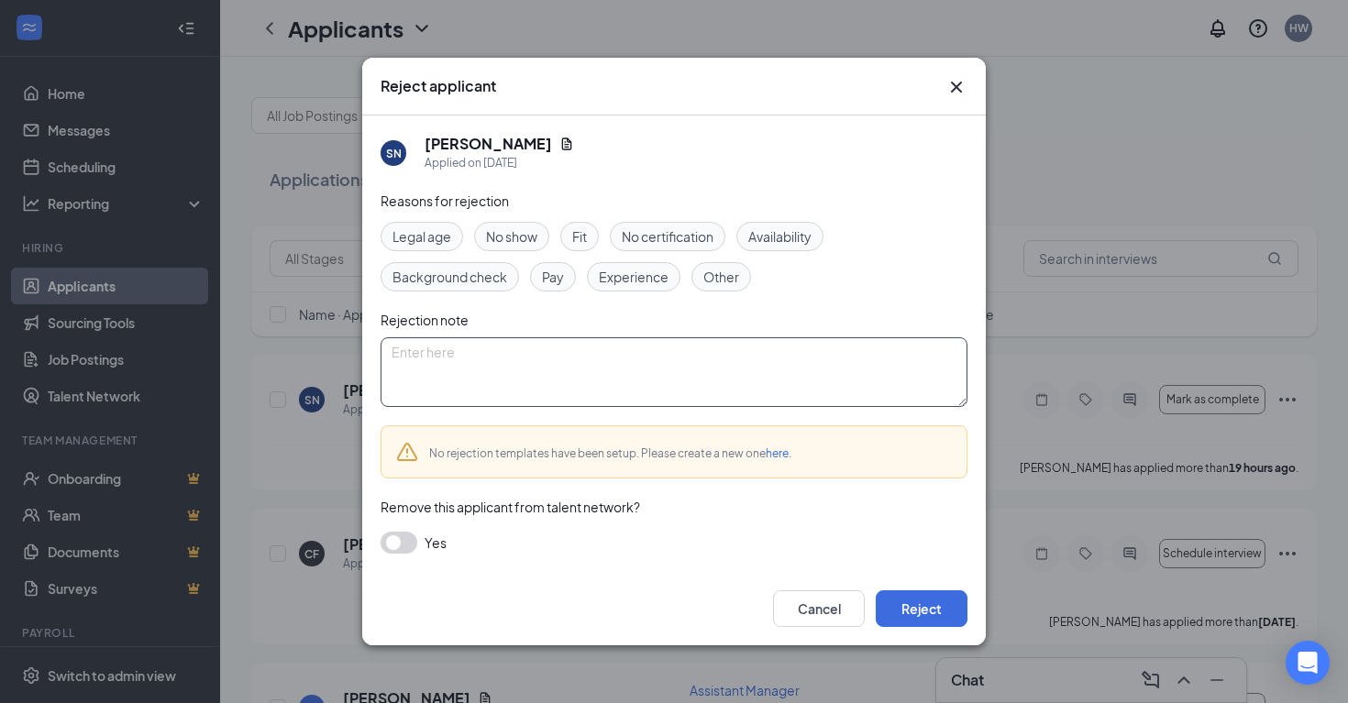
click at [616, 376] on textarea at bounding box center [674, 373] width 587 height 70
click at [726, 277] on span "Other" at bounding box center [721, 277] width 36 height 20
click at [615, 415] on div "Reasons for rejection Legal age No show Fit No certification Availability Backg…" at bounding box center [674, 382] width 587 height 382
click at [622, 374] on textarea at bounding box center [674, 373] width 587 height 70
type textarea "s"
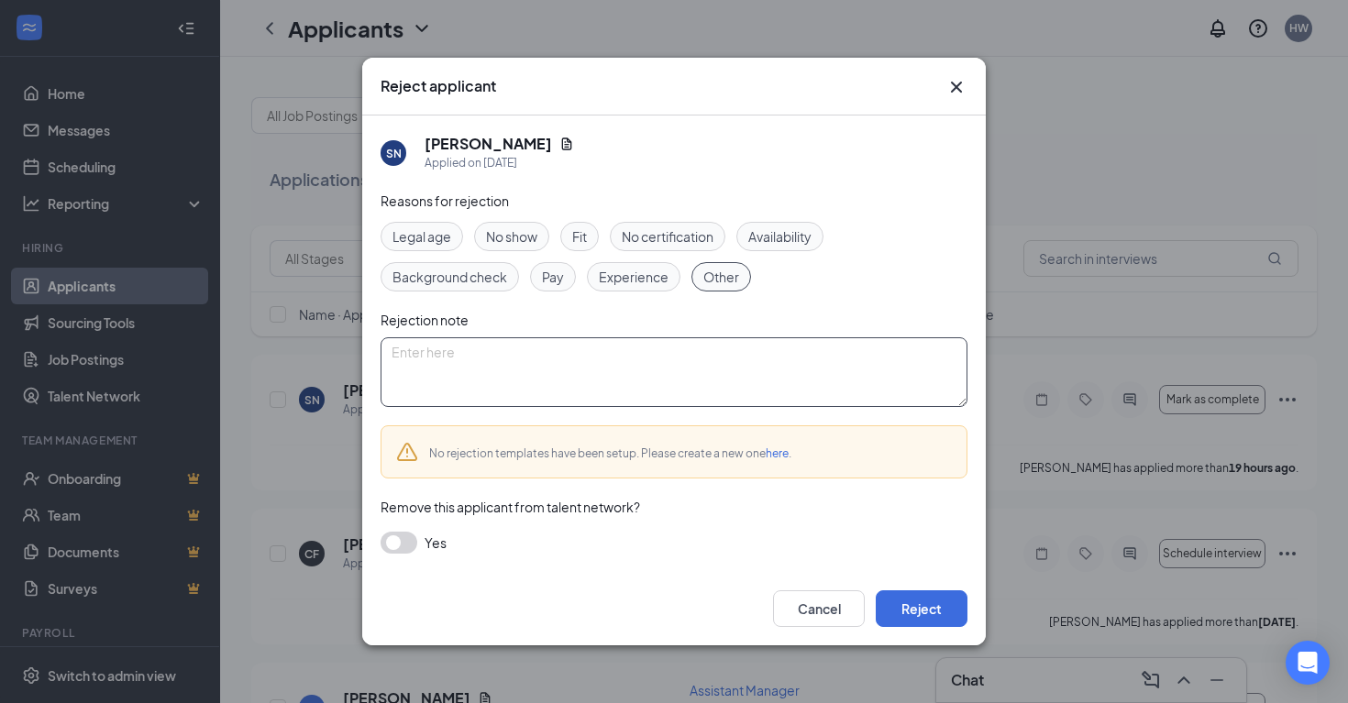
paste textarea "Thank you for reaching out. We’ve filled all available positions, but I wish yo…"
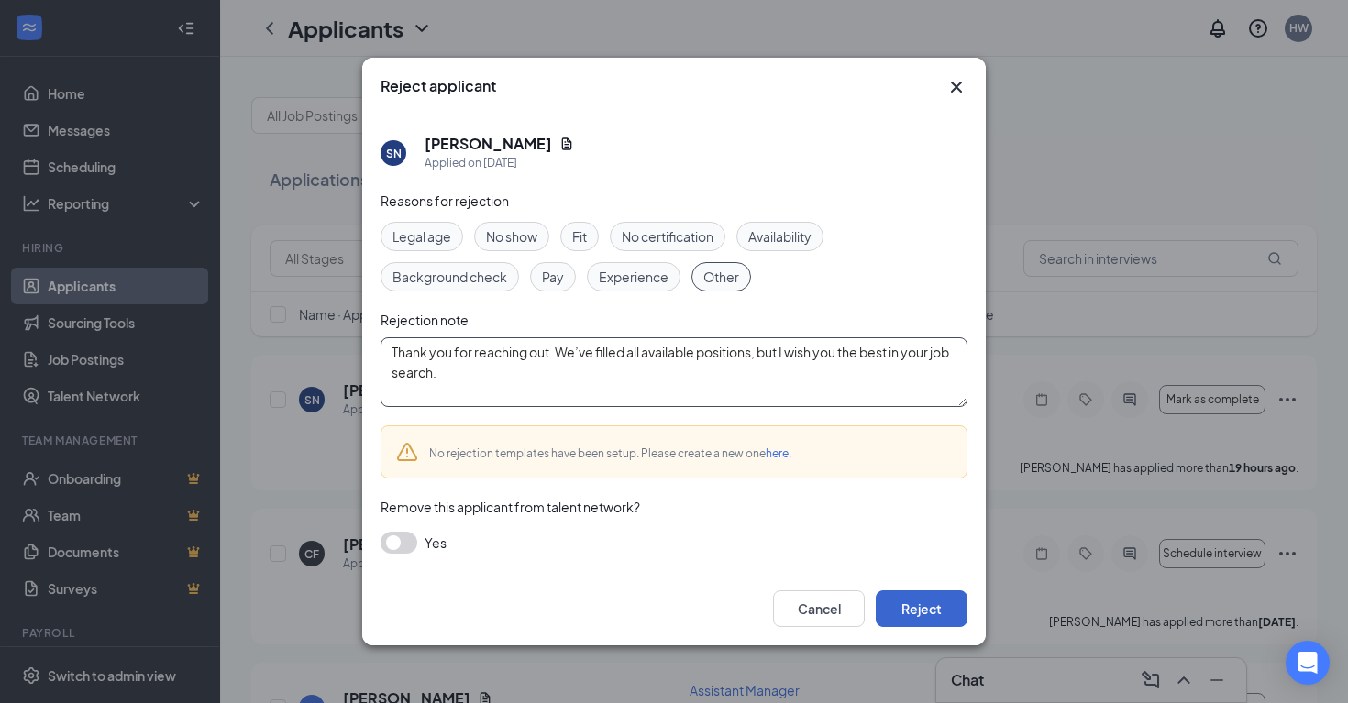
type textarea "Thank you for reaching out. We’ve filled all available positions, but I wish yo…"
click at [913, 605] on button "Reject" at bounding box center [922, 609] width 92 height 37
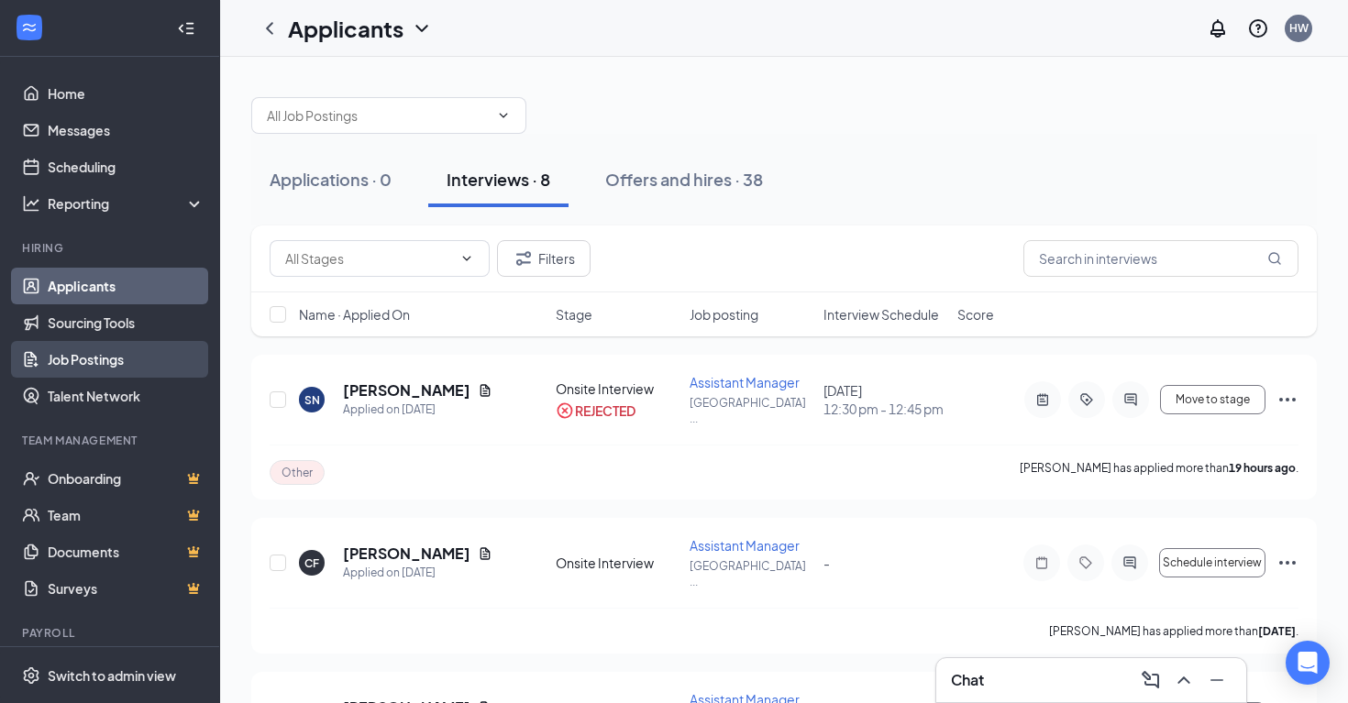
click at [65, 364] on link "Job Postings" at bounding box center [126, 359] width 157 height 37
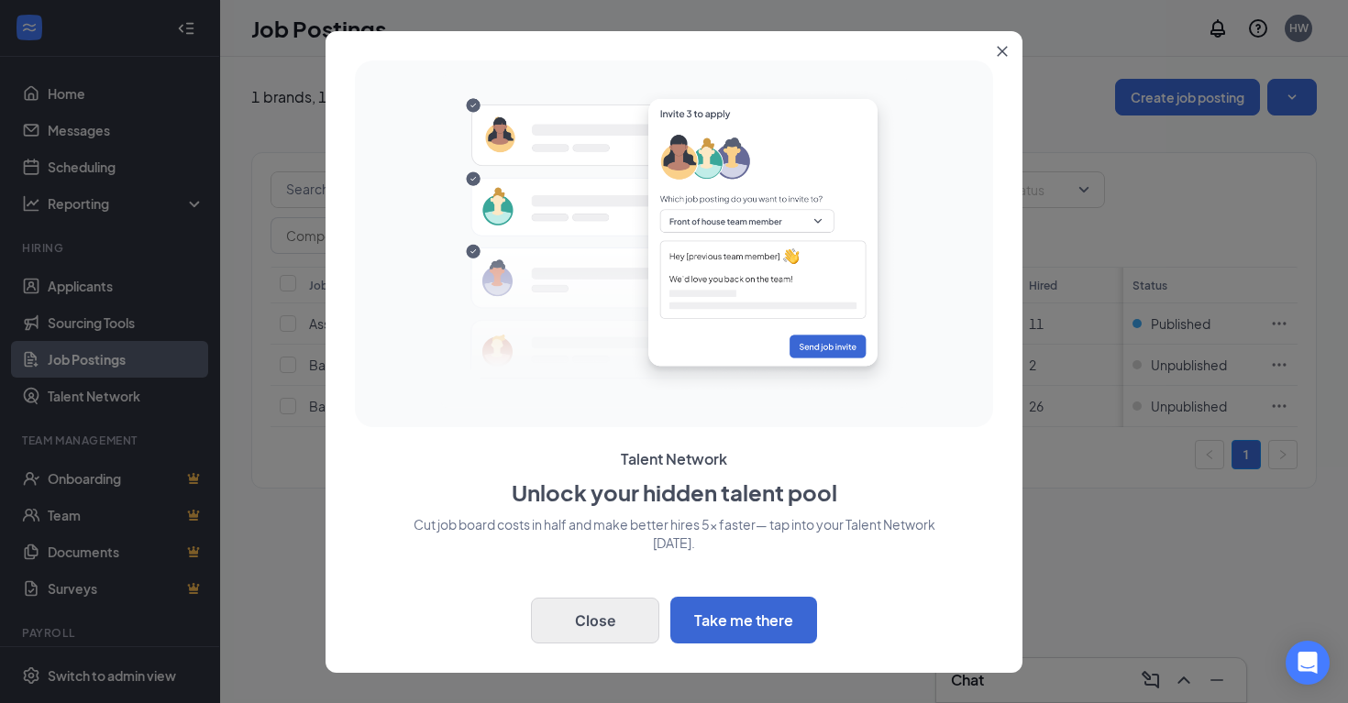
drag, startPoint x: 617, startPoint y: 670, endPoint x: 606, endPoint y: 611, distance: 59.7
click at [617, 670] on div "Talent Network Unlock your hidden talent pool Cut job board costs in half and m…" at bounding box center [674, 352] width 697 height 642
click at [603, 608] on button "Close" at bounding box center [595, 621] width 128 height 46
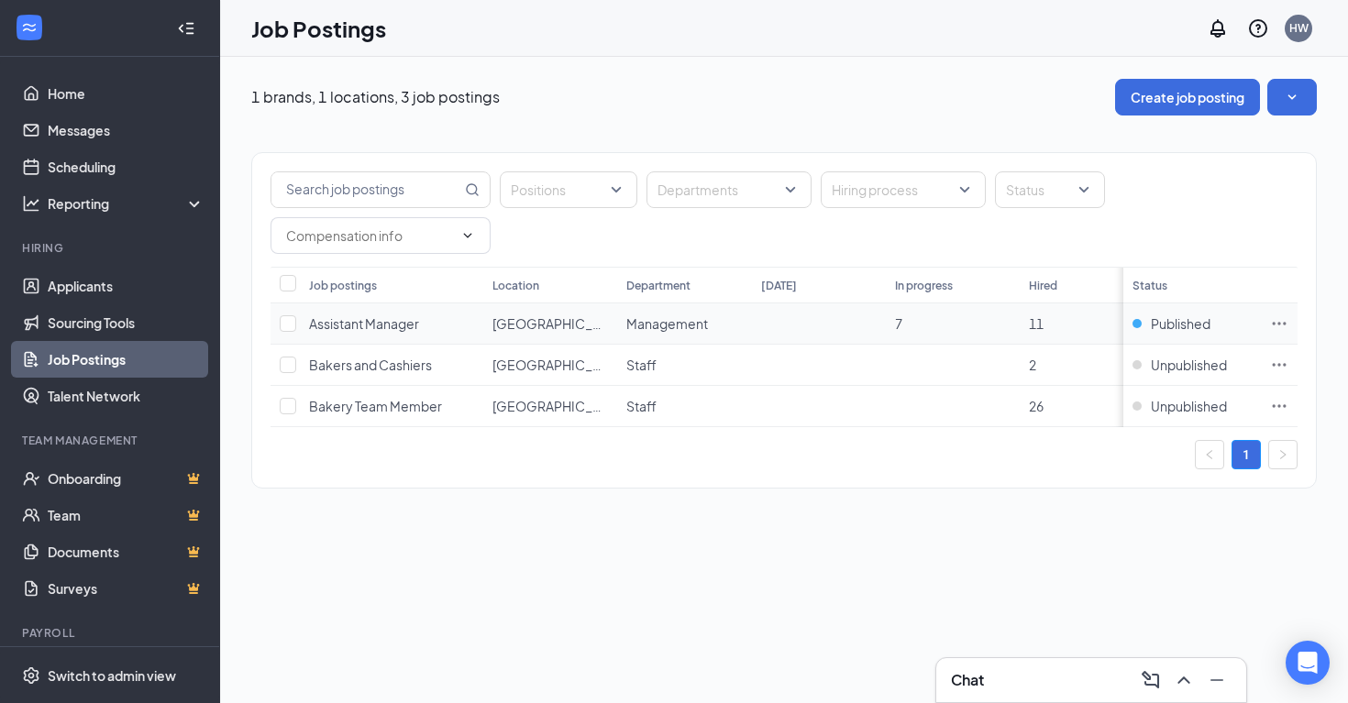
click at [745, 327] on td "Management" at bounding box center [684, 324] width 134 height 41
click at [1275, 326] on icon "Ellipses" at bounding box center [1279, 324] width 18 height 18
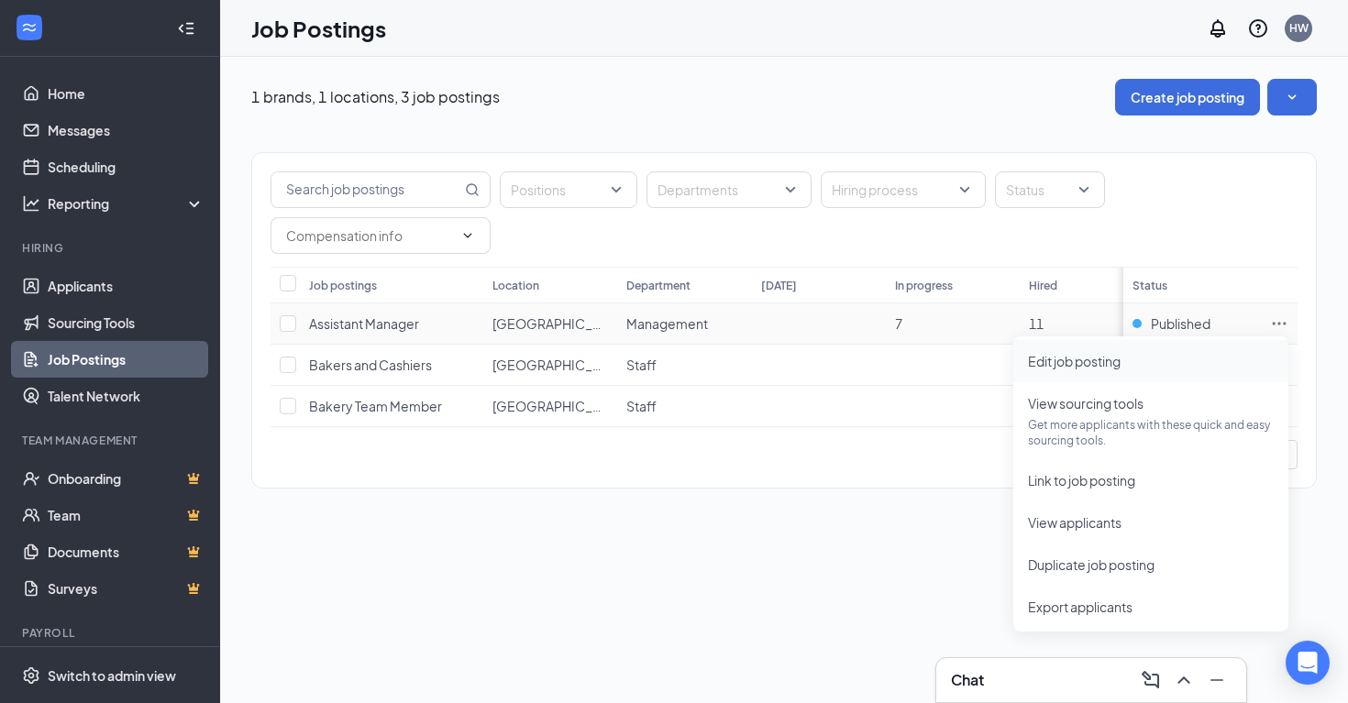
click at [1179, 362] on span "Edit job posting" at bounding box center [1151, 361] width 246 height 20
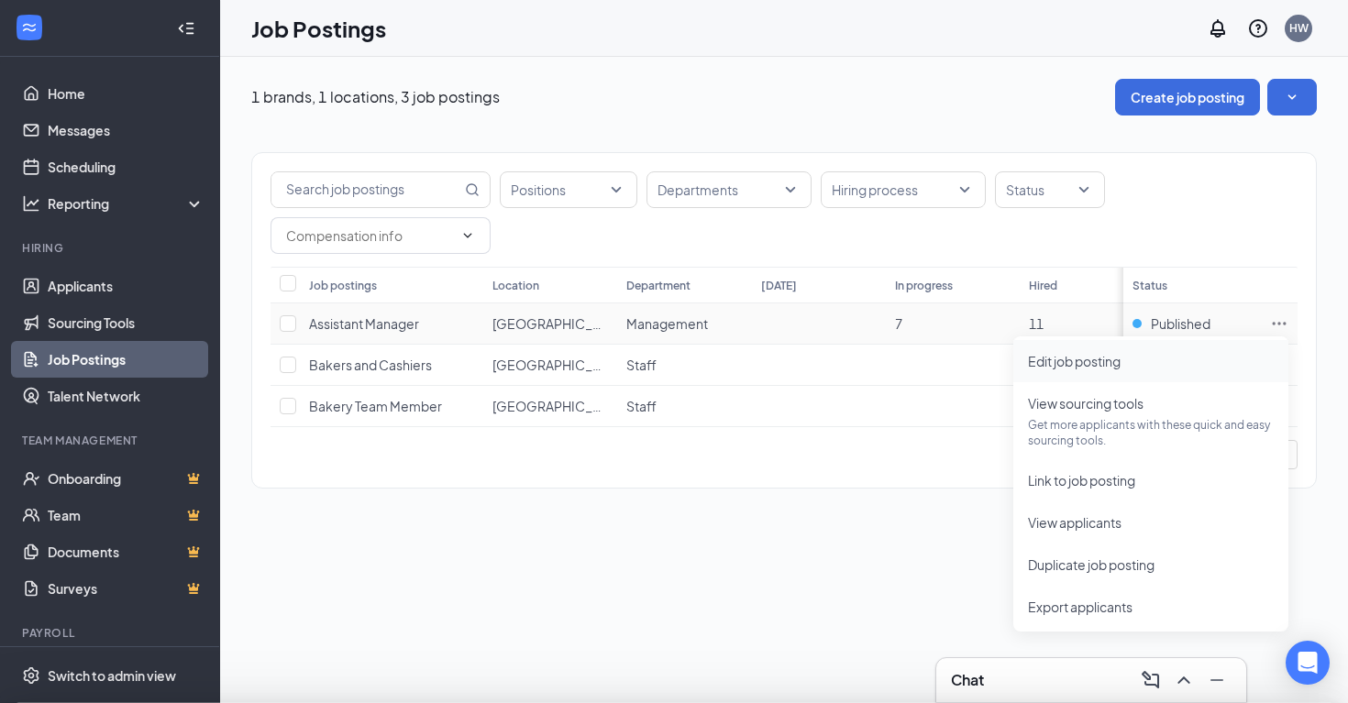
type input "Assistant Manager"
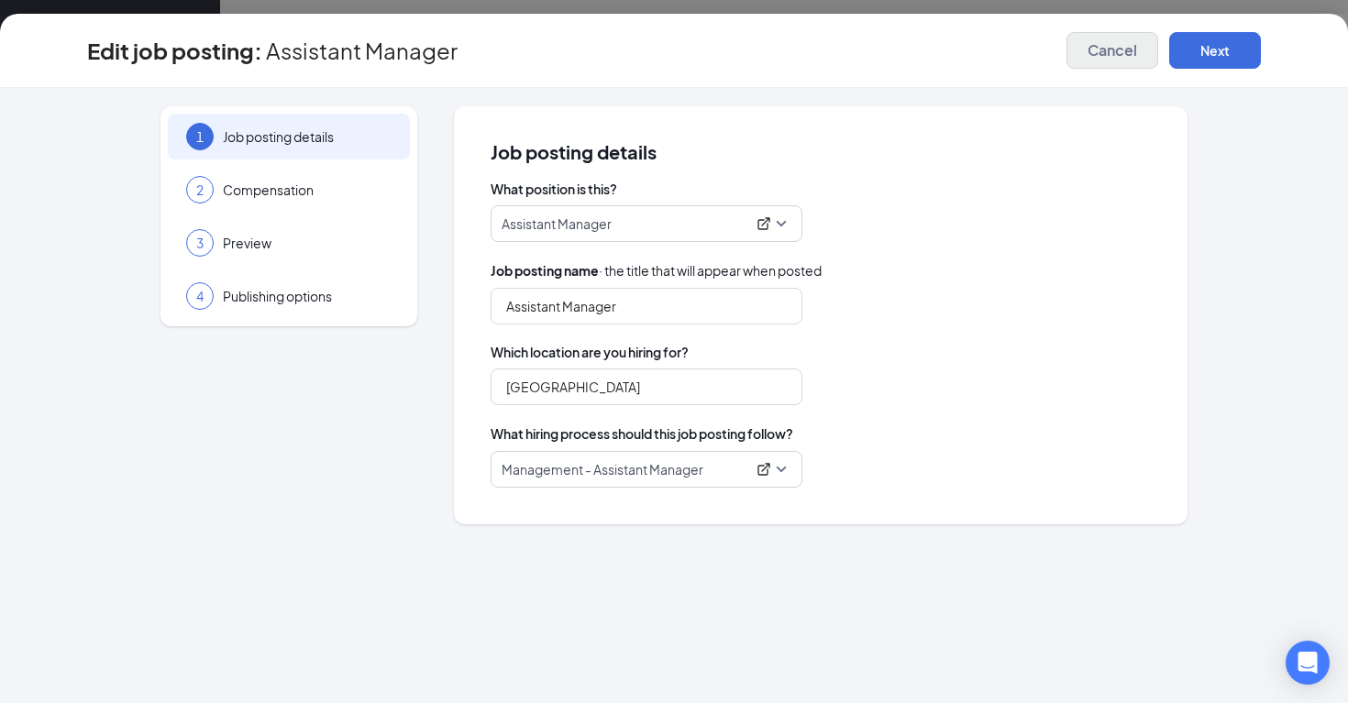
click at [1092, 50] on span "Cancel" at bounding box center [1113, 50] width 50 height 18
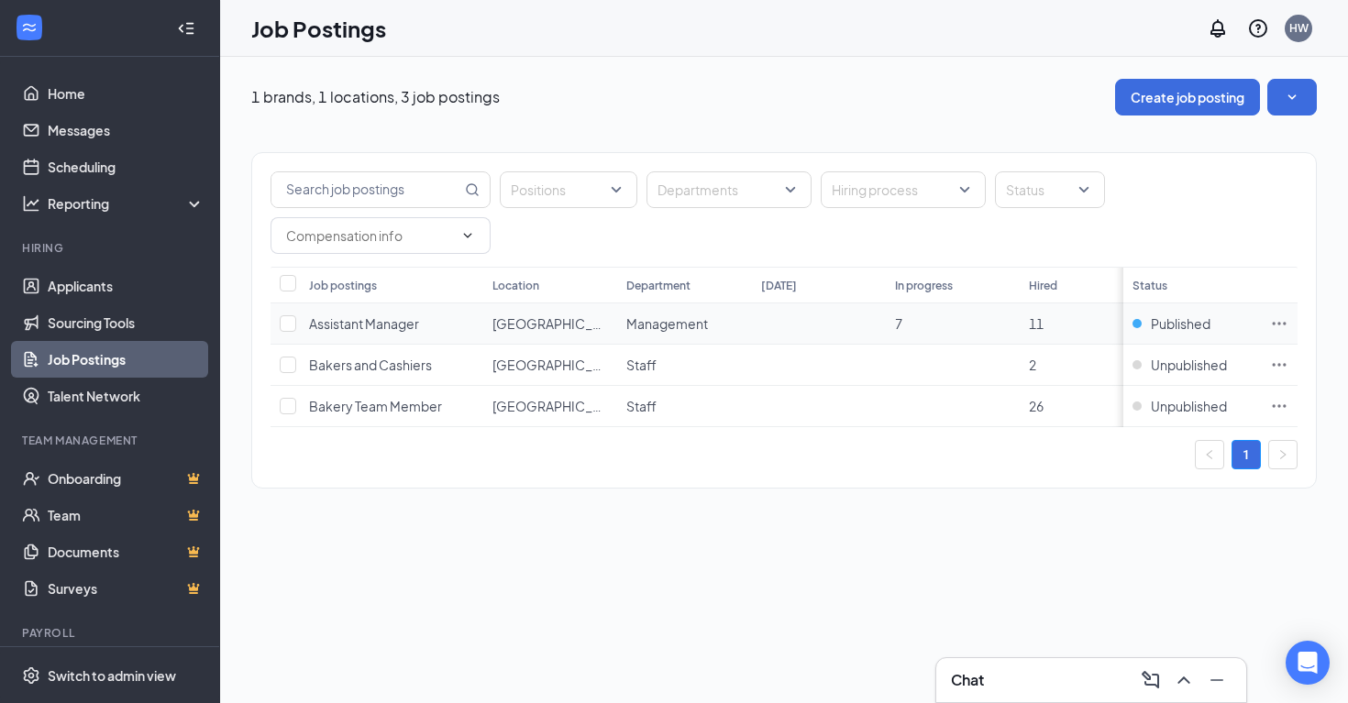
click at [1279, 318] on icon "Ellipses" at bounding box center [1279, 324] width 18 height 18
click at [602, 310] on td "[GEOGRAPHIC_DATA]" at bounding box center [550, 324] width 134 height 41
click at [605, 318] on td "[GEOGRAPHIC_DATA]" at bounding box center [550, 324] width 134 height 41
click at [285, 326] on input "checkbox" at bounding box center [288, 324] width 17 height 17
checkbox input "true"
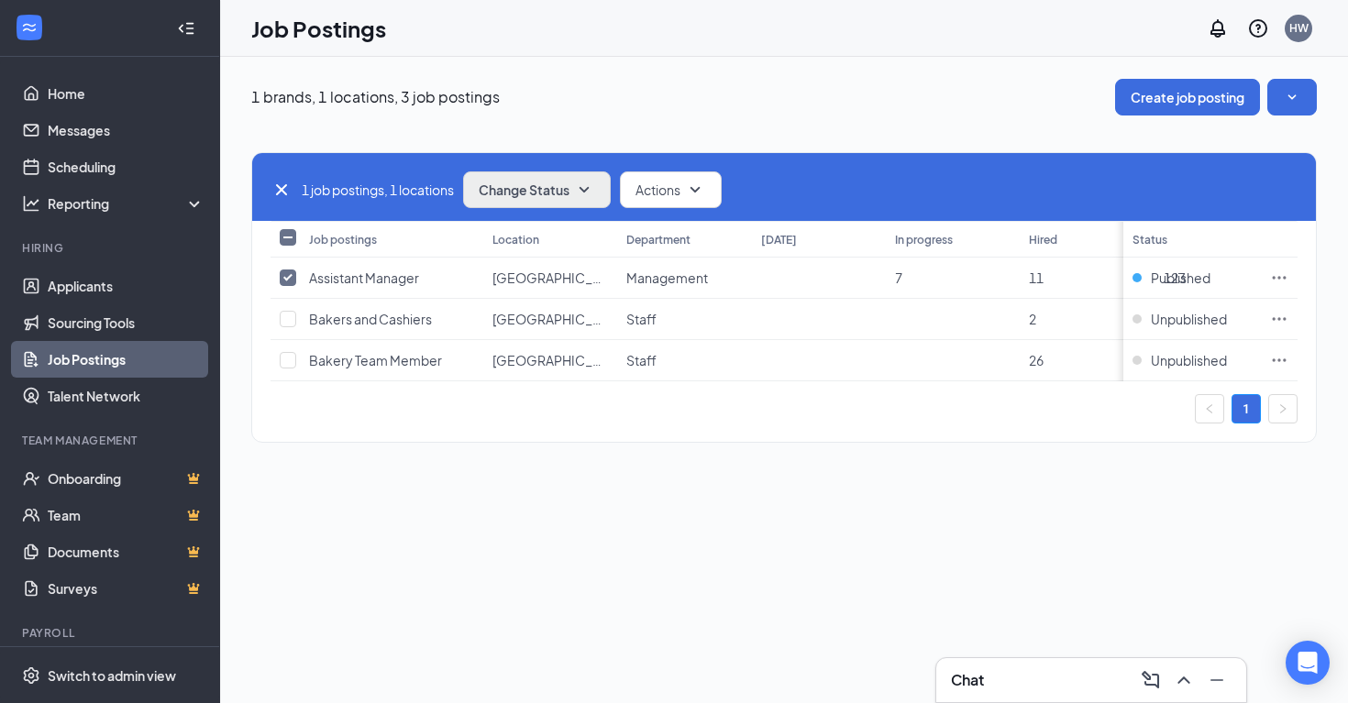
click at [554, 203] on button "Change Status" at bounding box center [537, 190] width 148 height 37
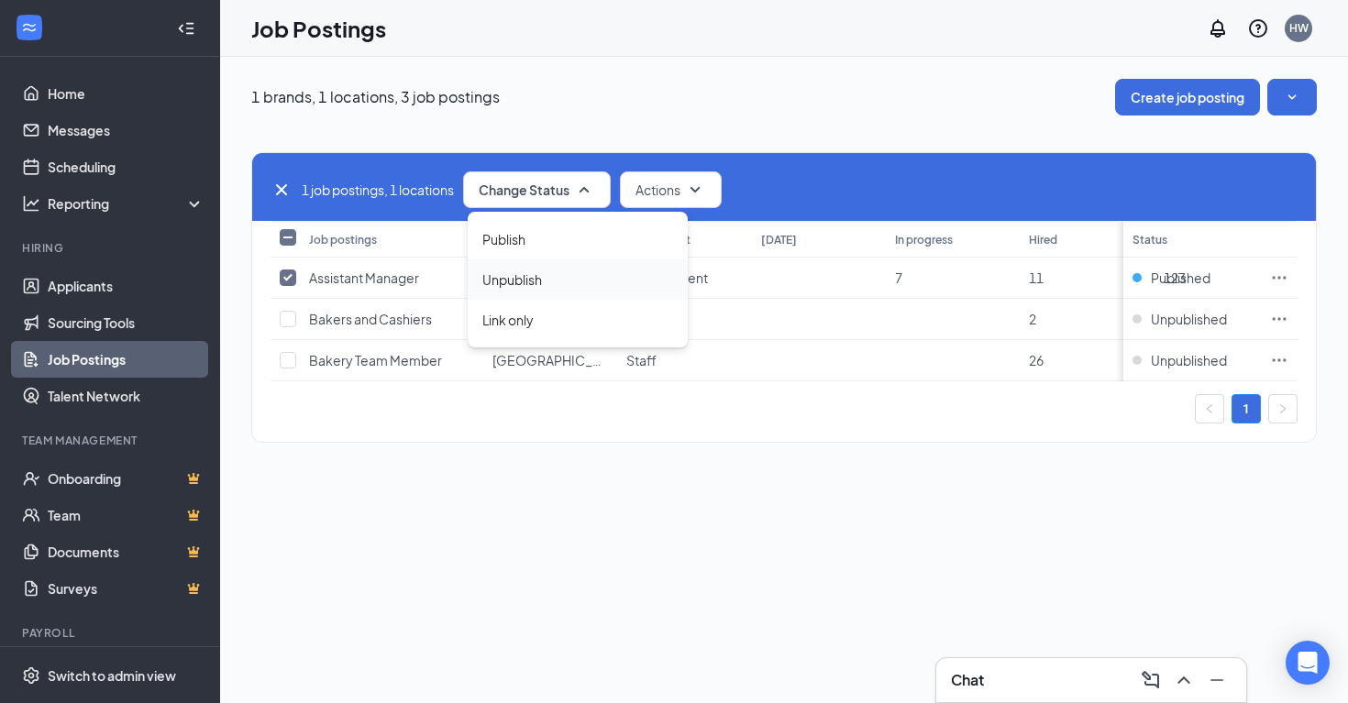
click at [549, 270] on div "Unpublish" at bounding box center [578, 280] width 220 height 40
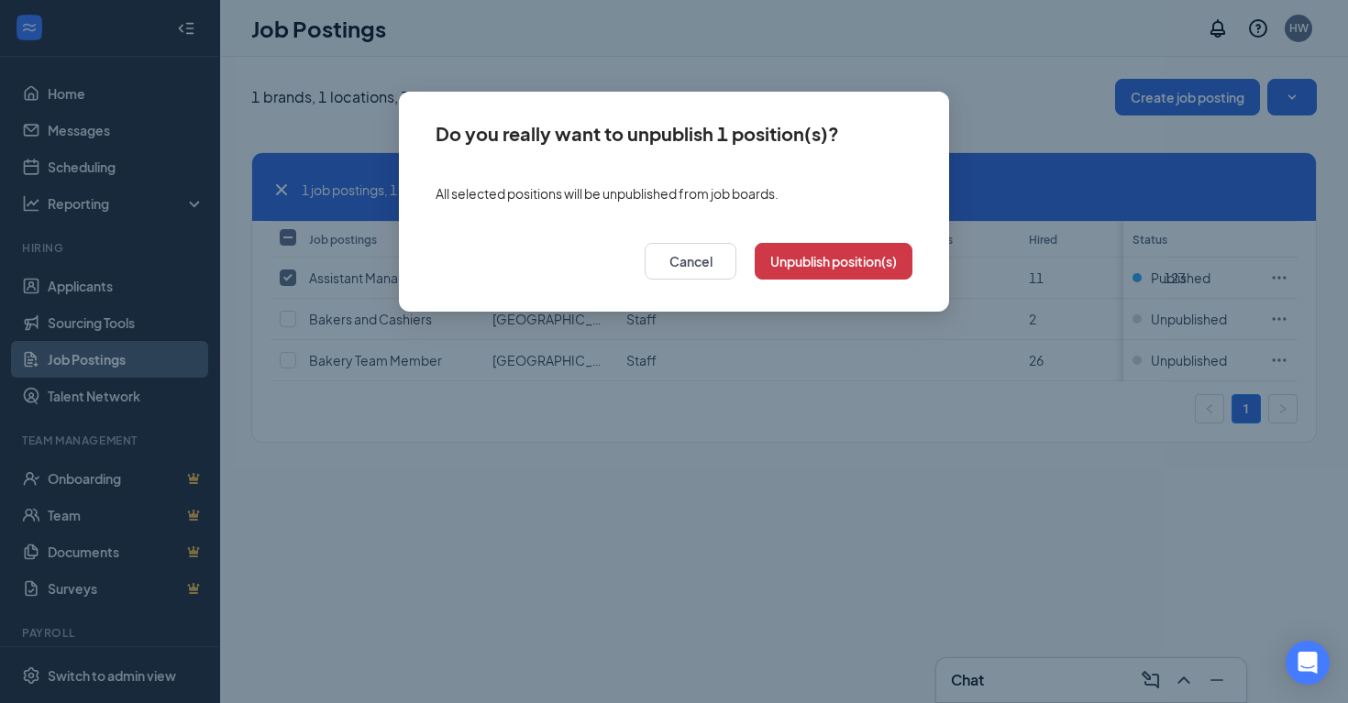
click at [845, 234] on div "Cancel Unpublish position(s)" at bounding box center [674, 267] width 550 height 90
click at [845, 265] on button "Unpublish position(s)" at bounding box center [834, 261] width 158 height 37
